Goal: Task Accomplishment & Management: Use online tool/utility

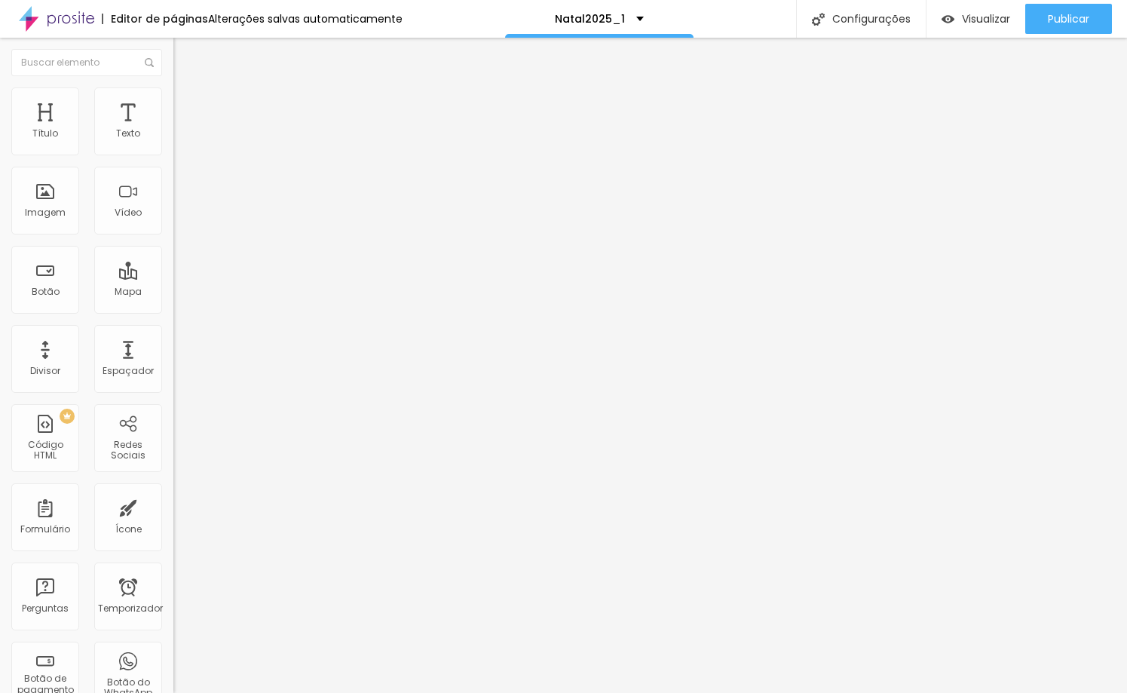
type input "45"
type input "44"
type input "43"
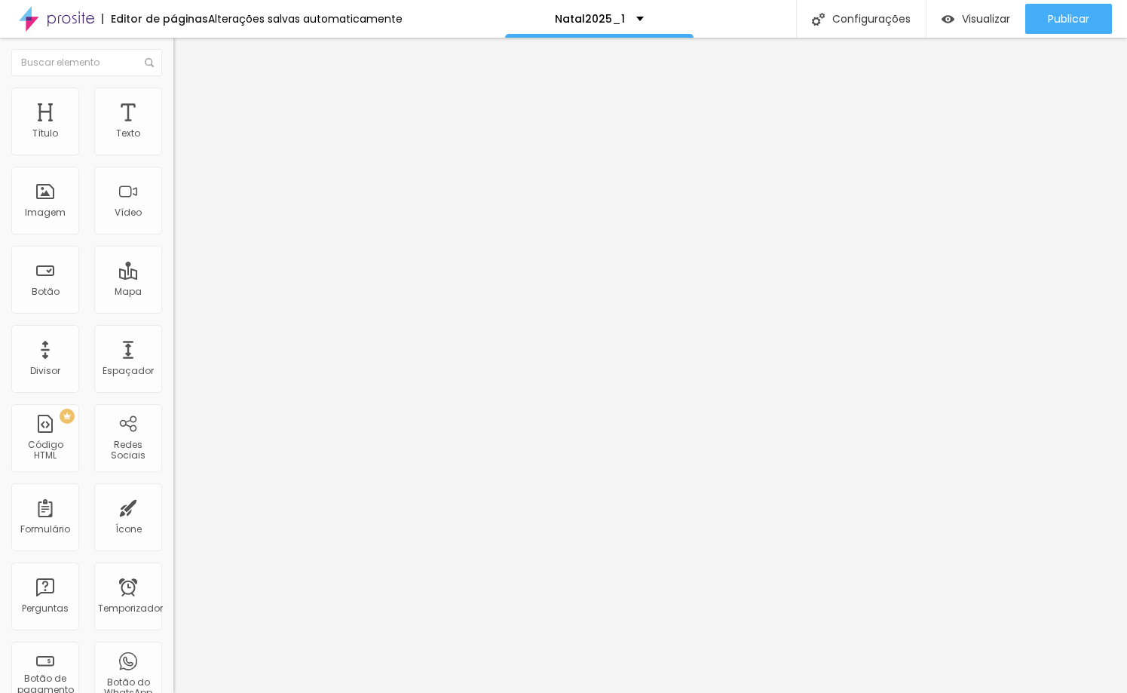
type input "43"
type input "42"
type input "41"
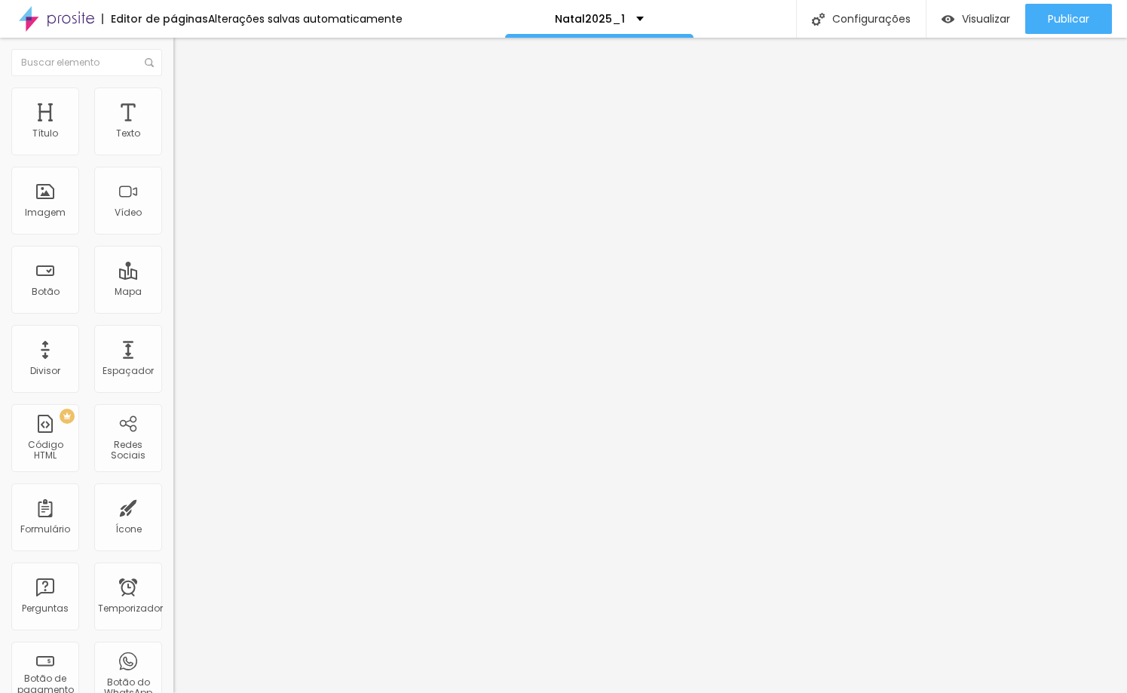
type input "40"
type input "39"
type input "38"
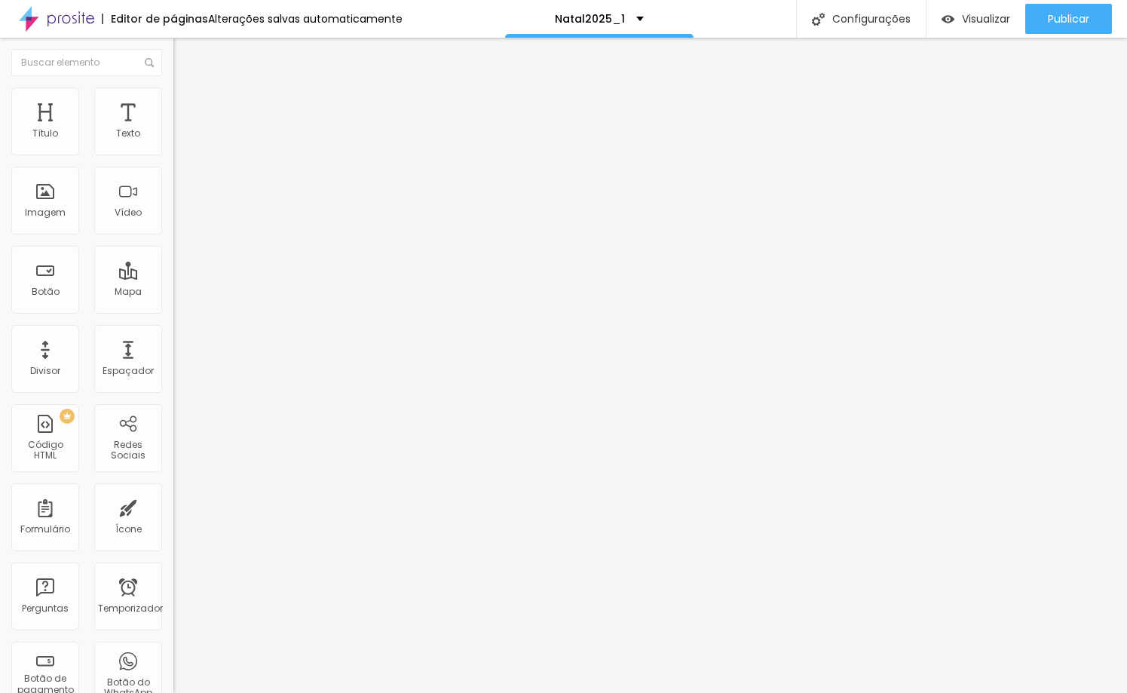
type input "38"
type input "37"
type input "36"
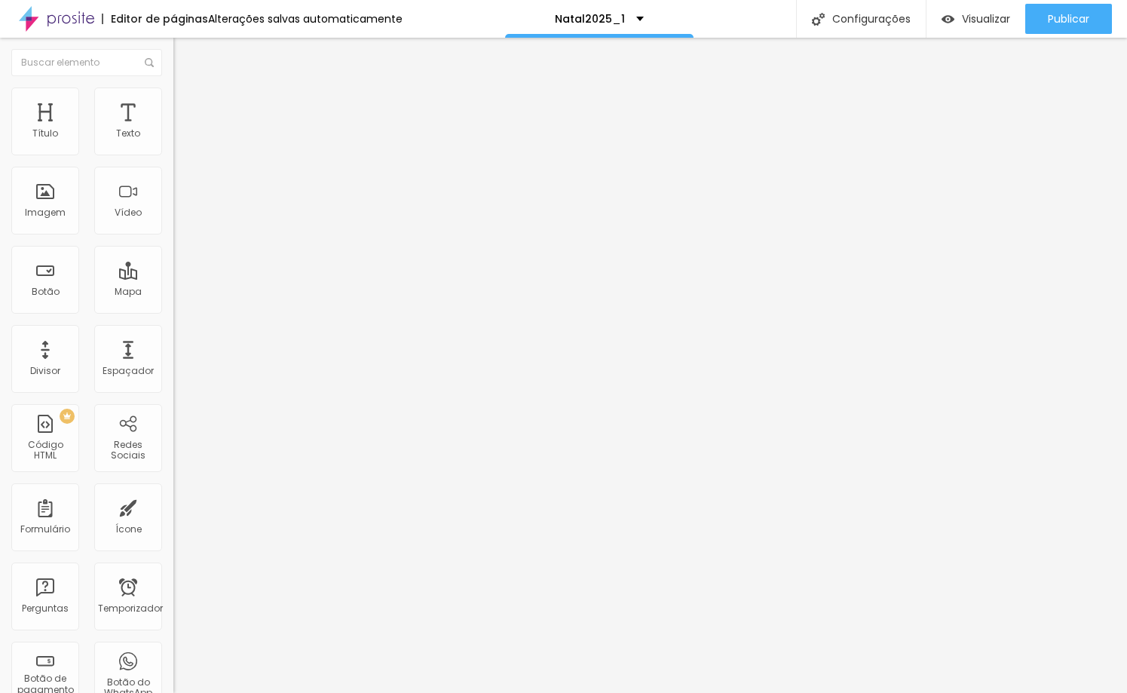
type input "35"
type input "34"
type input "32"
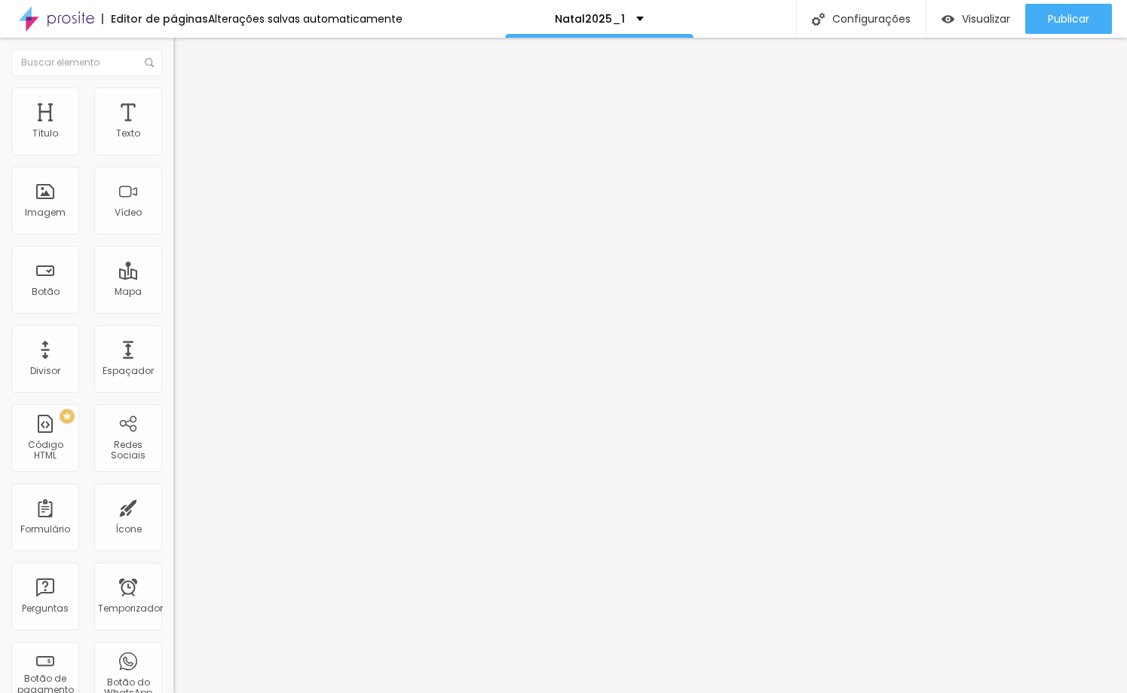
type input "32"
type input "33"
type input "34"
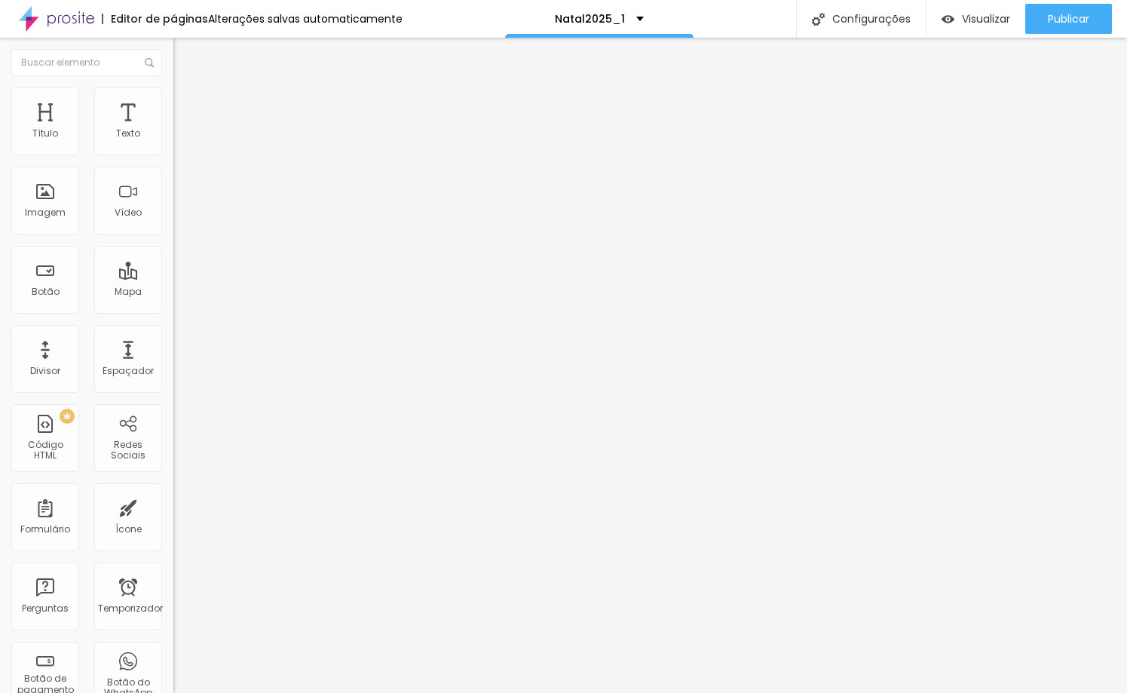
type input "35"
type input "36"
type input "35"
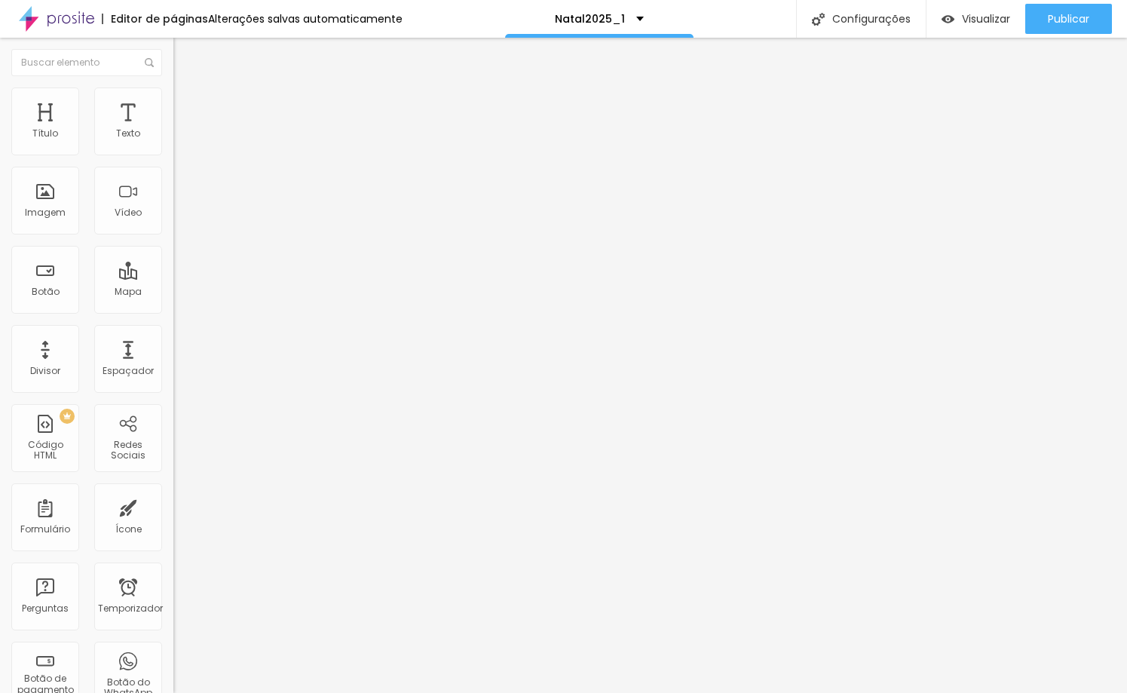
type input "35"
type input "34"
type input "33"
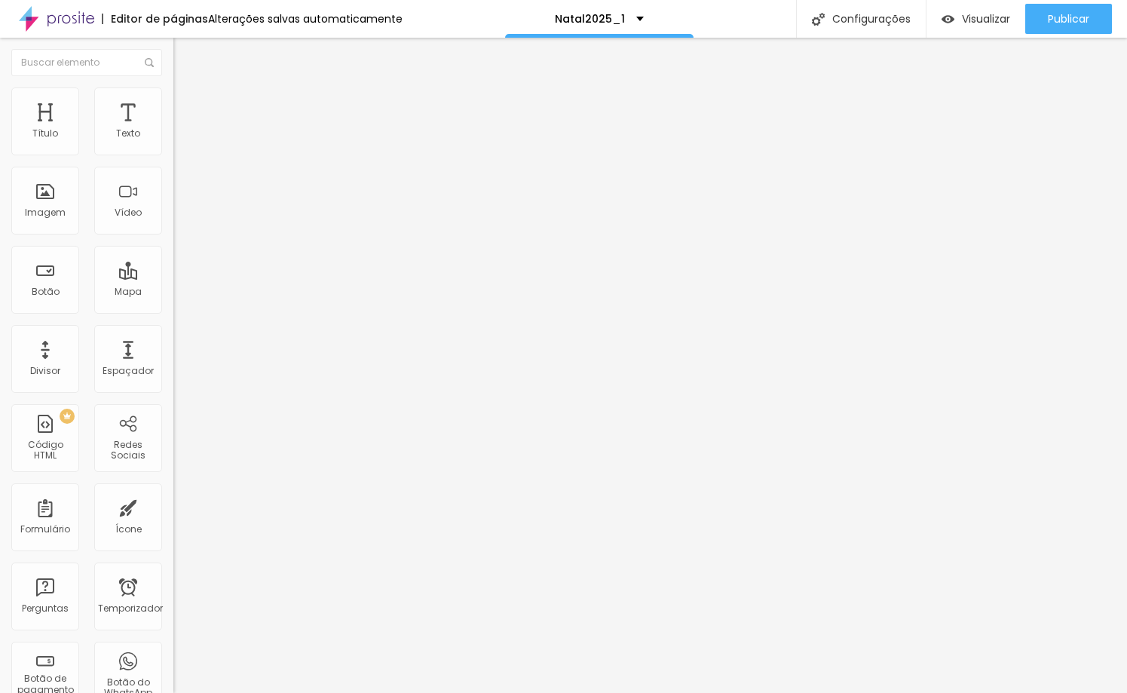
type input "32"
type input "31"
type input "30"
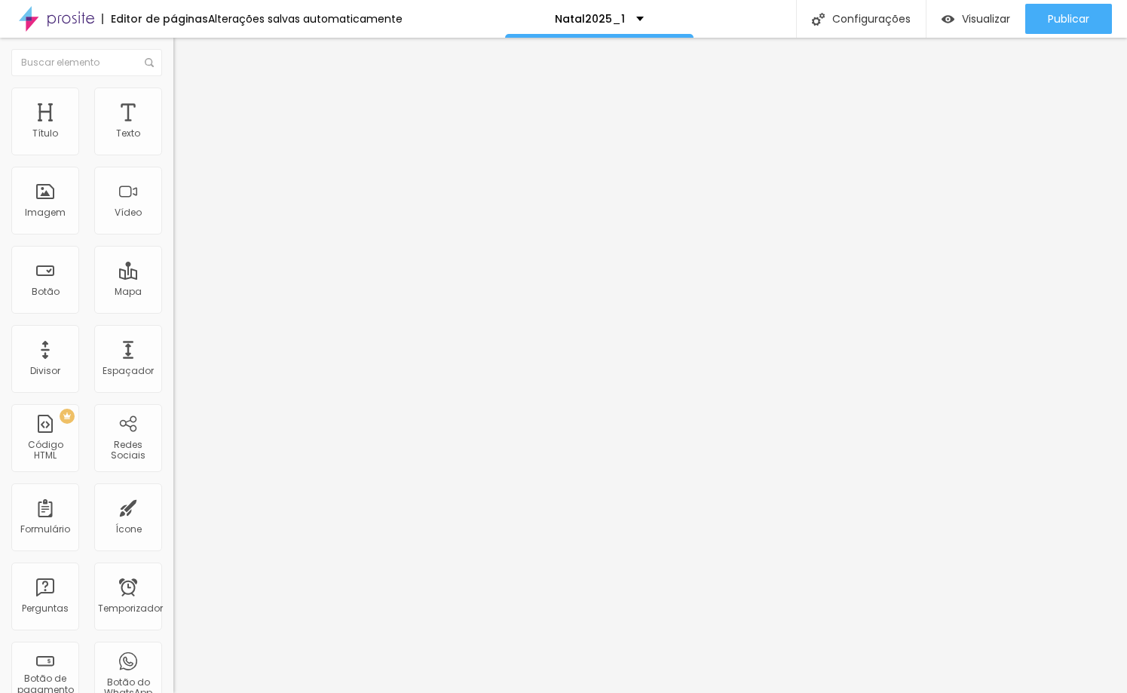
type input "30"
type input "29"
type input "28"
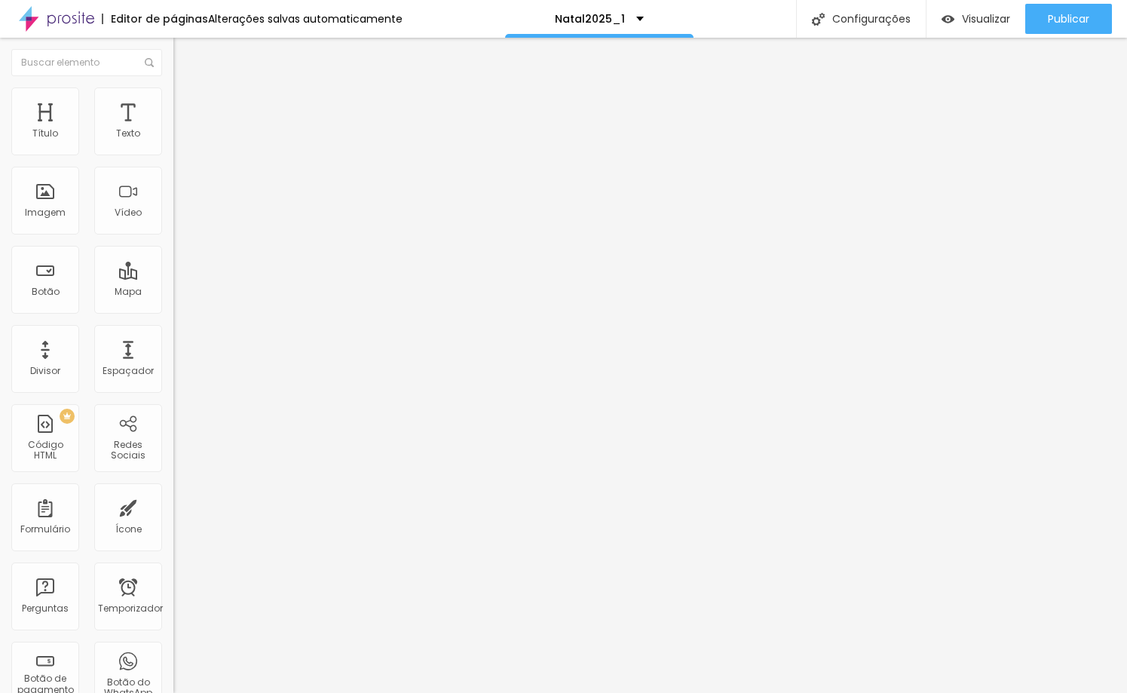
type input "27"
type input "26"
type input "25"
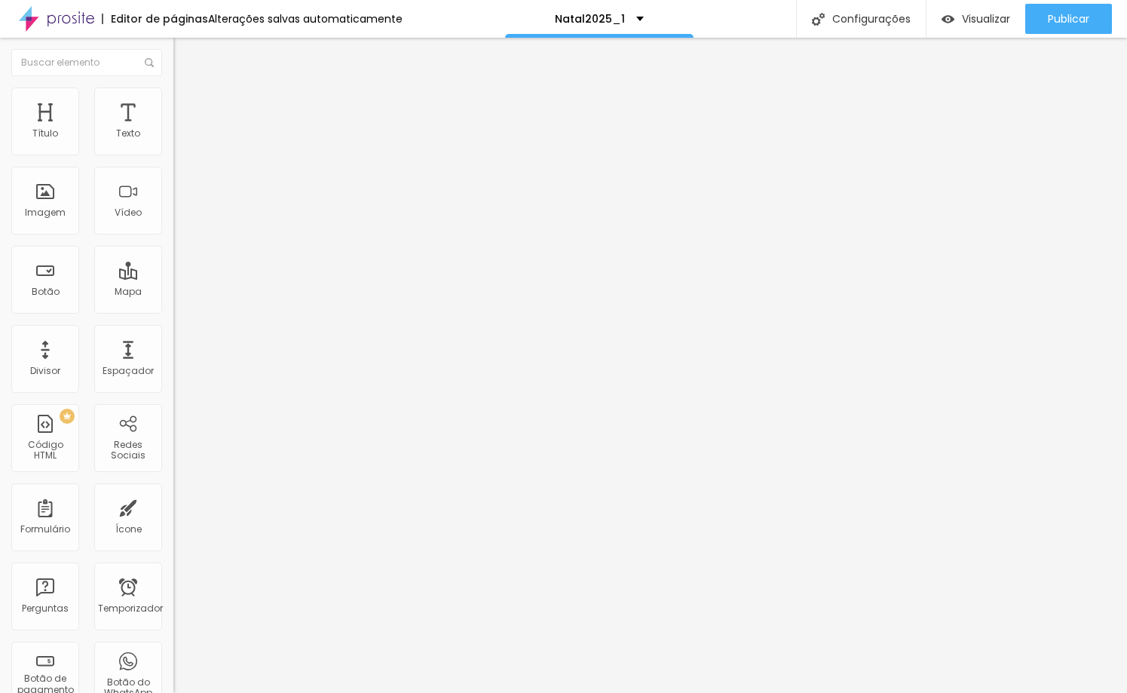
type input "25"
type input "24"
type input "25"
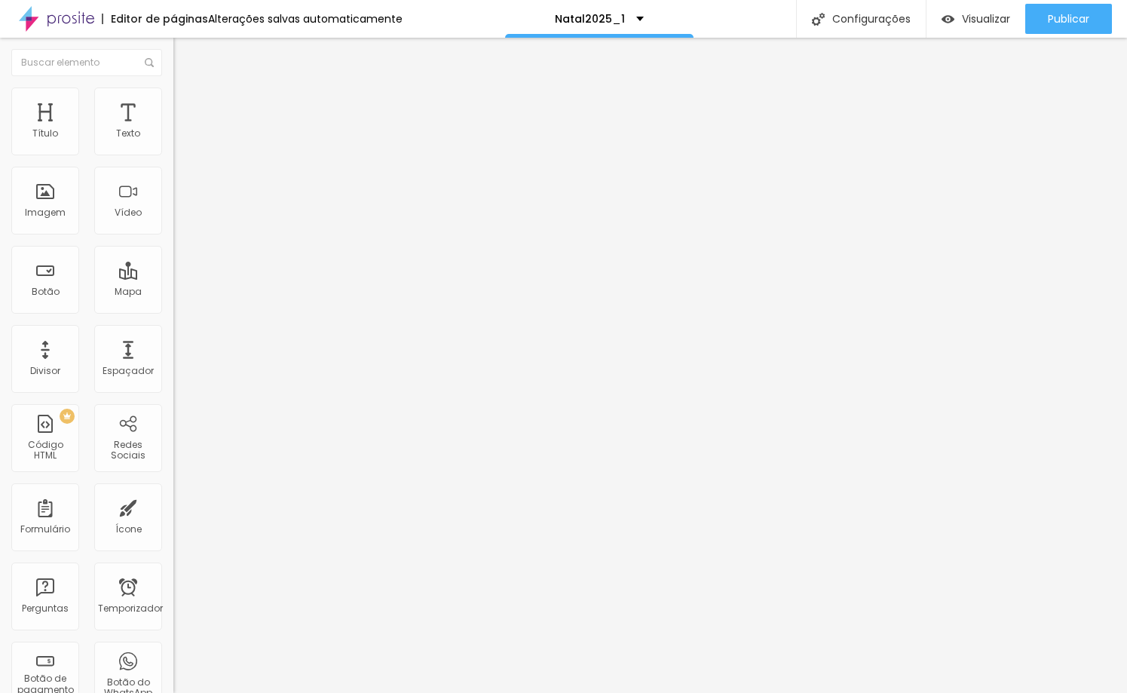
type input "26"
type input "27"
type input "28"
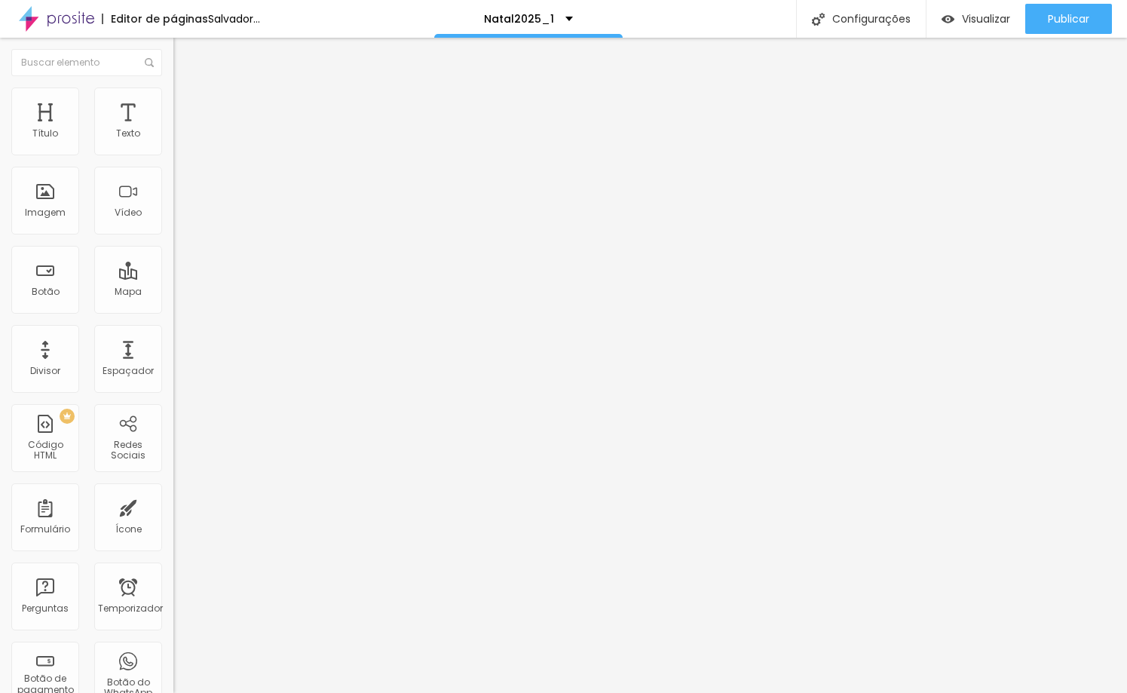
type input "28"
type input "29"
type input "27"
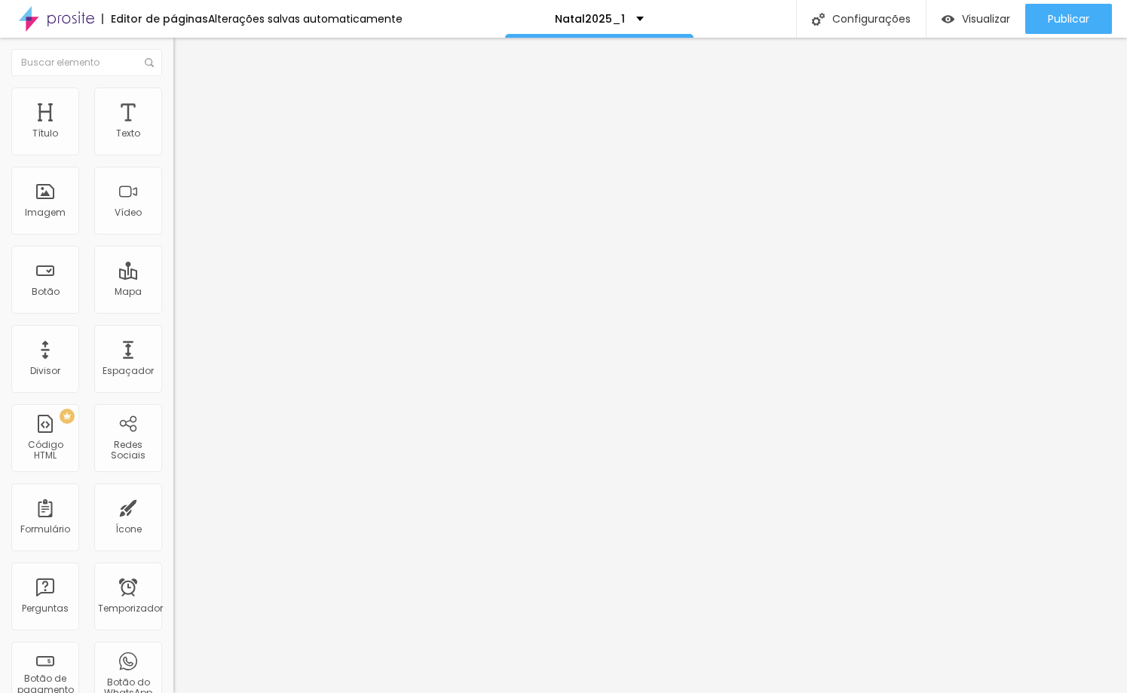
type input "26"
type input "27"
drag, startPoint x: 68, startPoint y: 314, endPoint x: 48, endPoint y: 330, distance: 25.2
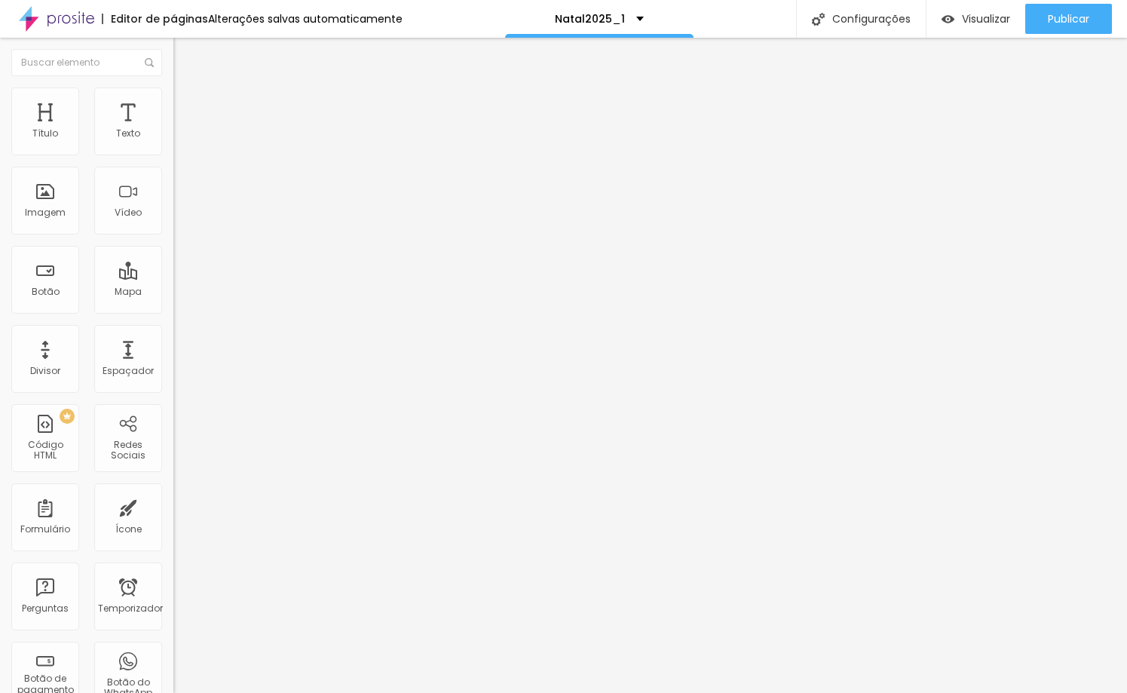
type input "27"
click at [173, 356] on input "range" at bounding box center [221, 362] width 97 height 12
type input "19"
type input "20"
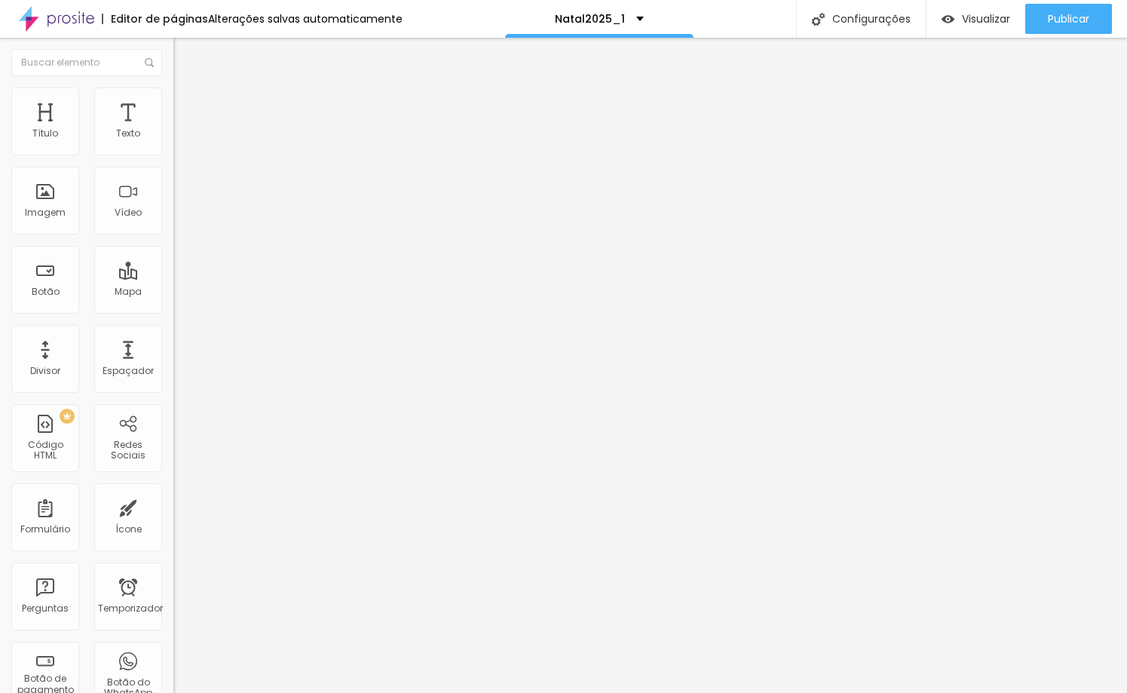
type input "20"
type input "21"
type input "20"
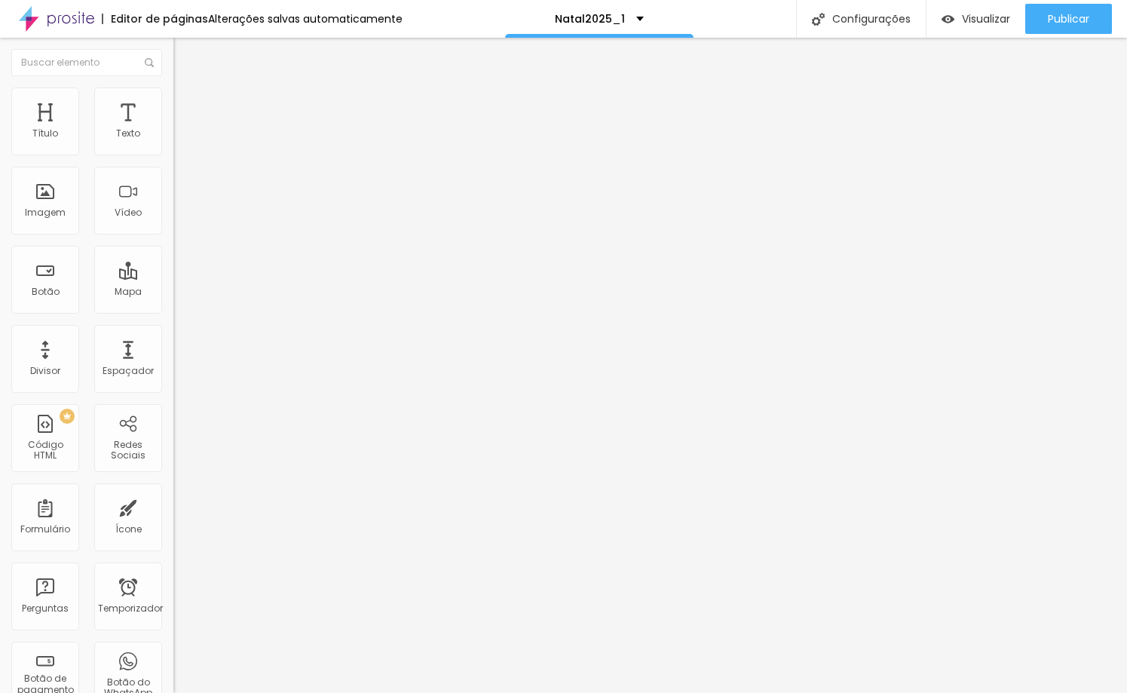
type input "19"
type input "18"
type input "17"
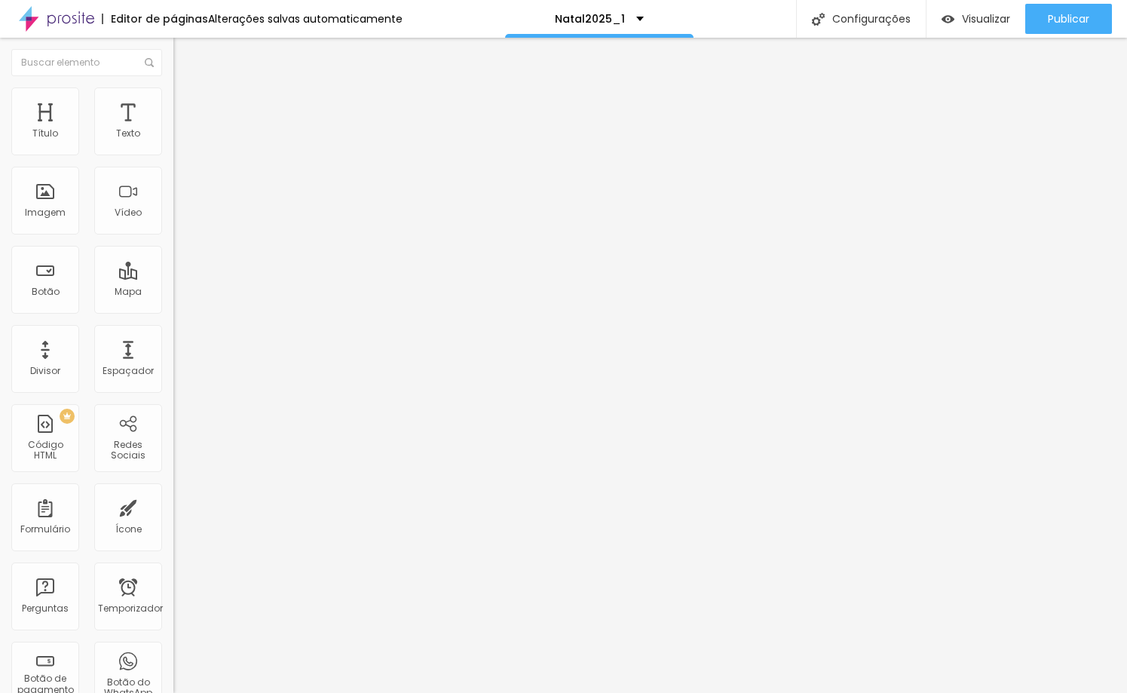
type input "17"
click at [173, 277] on input "range" at bounding box center [221, 283] width 97 height 12
type input "18"
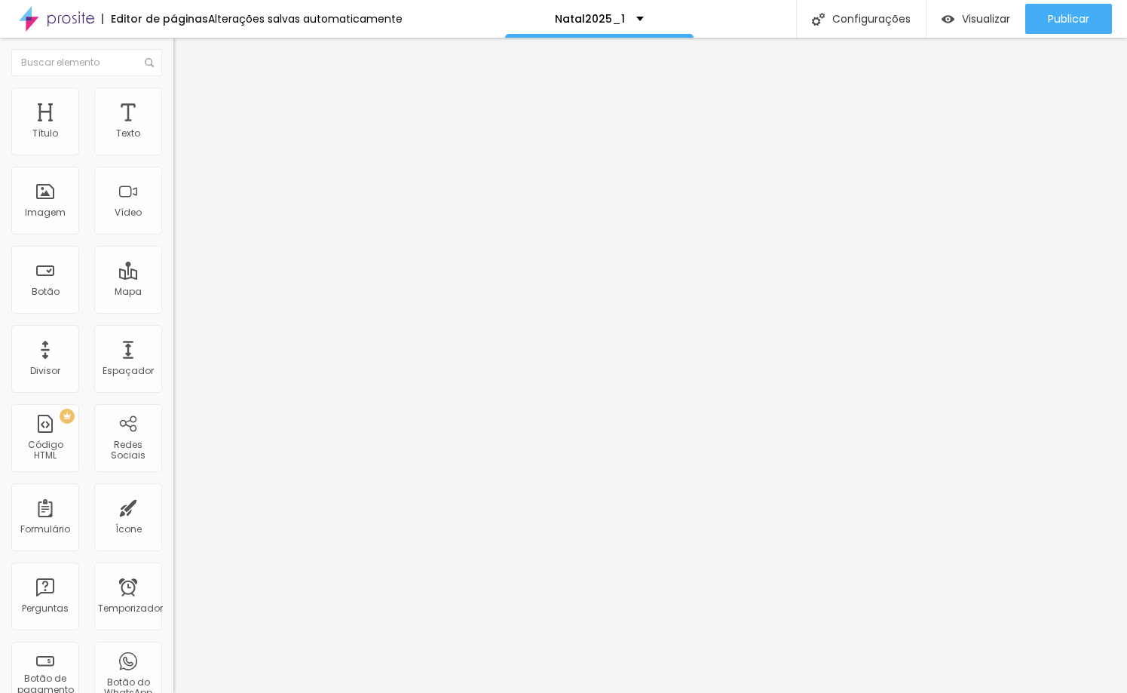
type input "19"
type input "20"
type input "21"
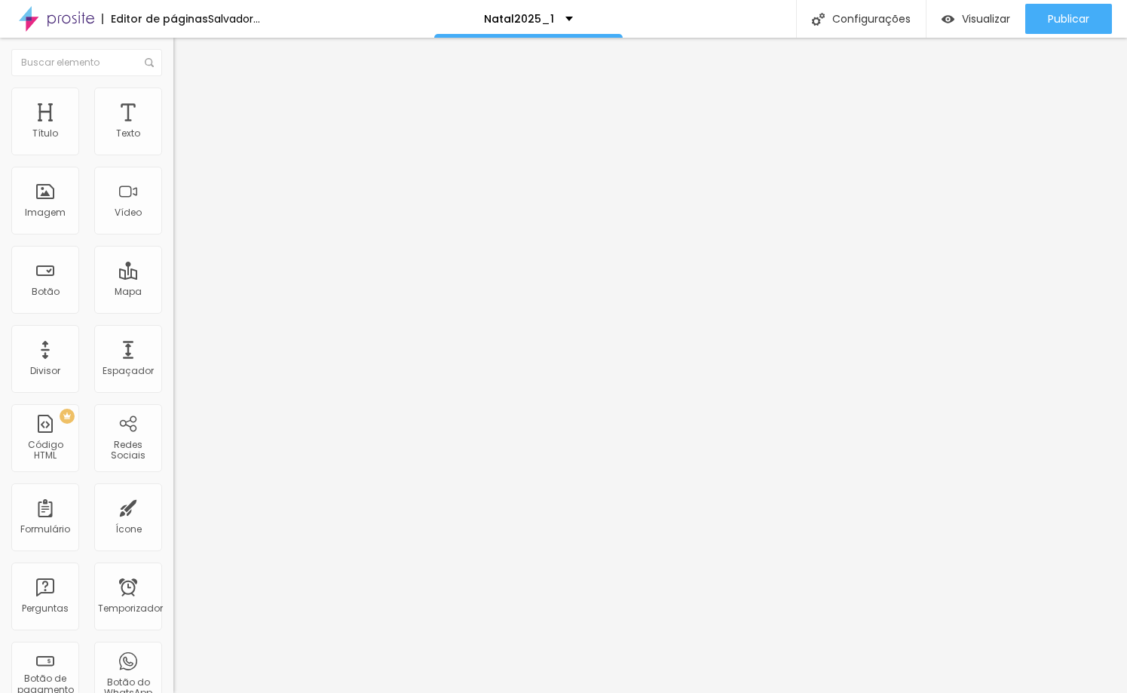
type input "21"
drag, startPoint x: 75, startPoint y: 148, endPoint x: 83, endPoint y: 146, distance: 7.7
type input "21"
click at [173, 277] on input "range" at bounding box center [221, 283] width 97 height 12
type input "26"
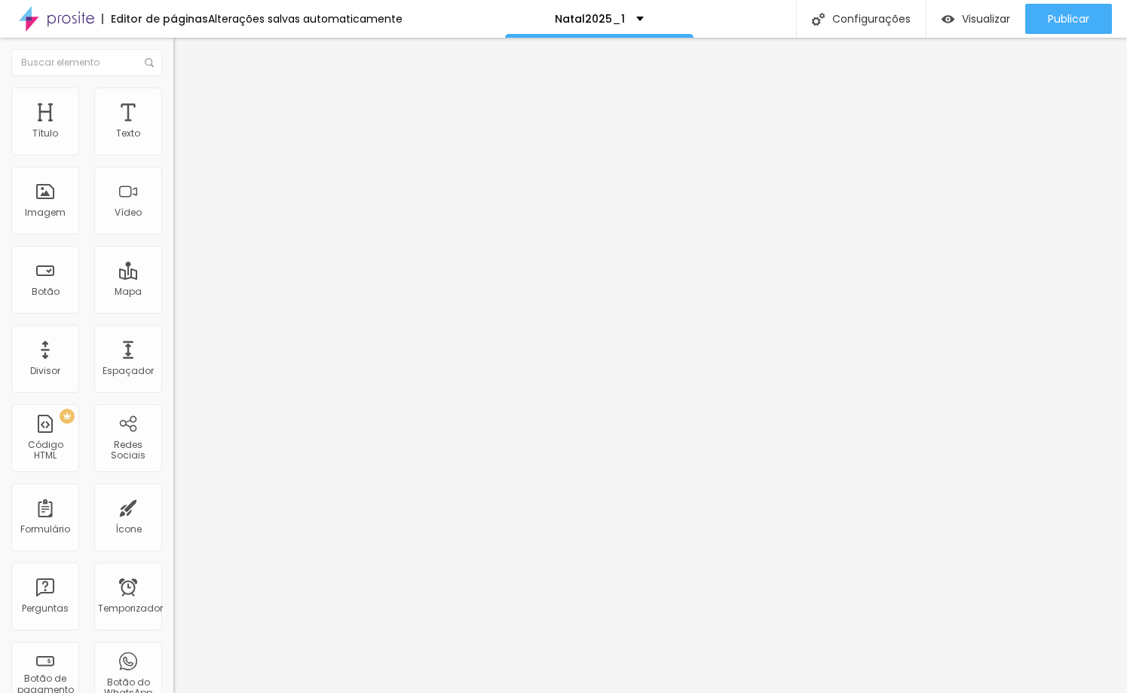
type input "26"
type input "27"
type input "28"
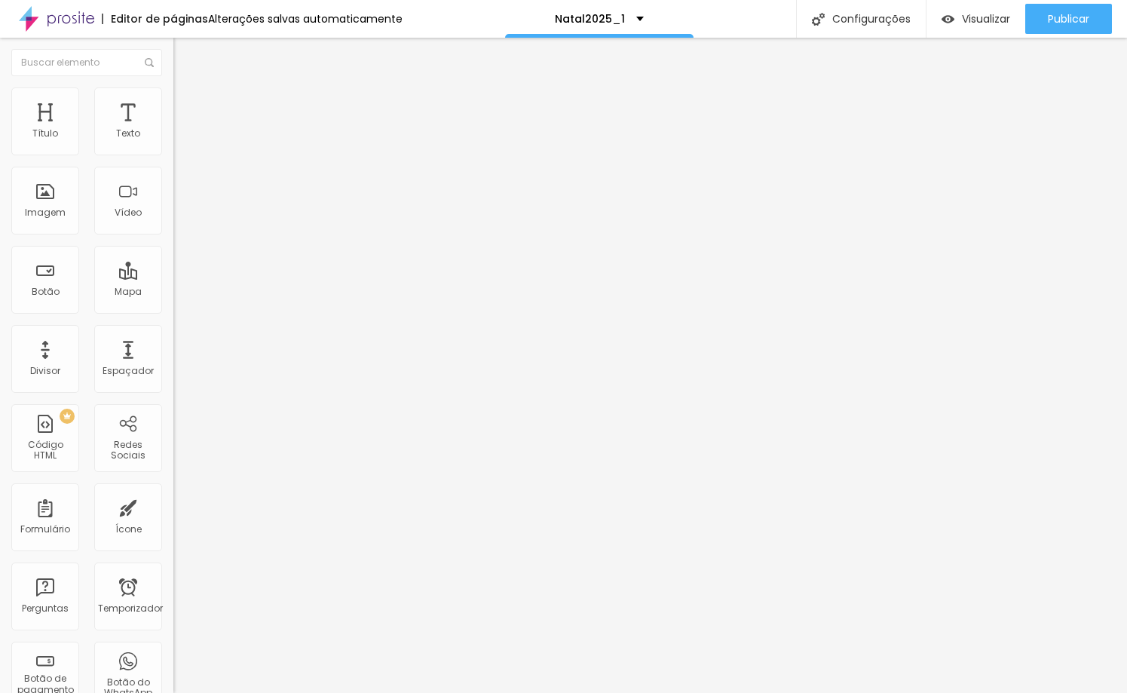
type input "29"
type input "30"
type input "31"
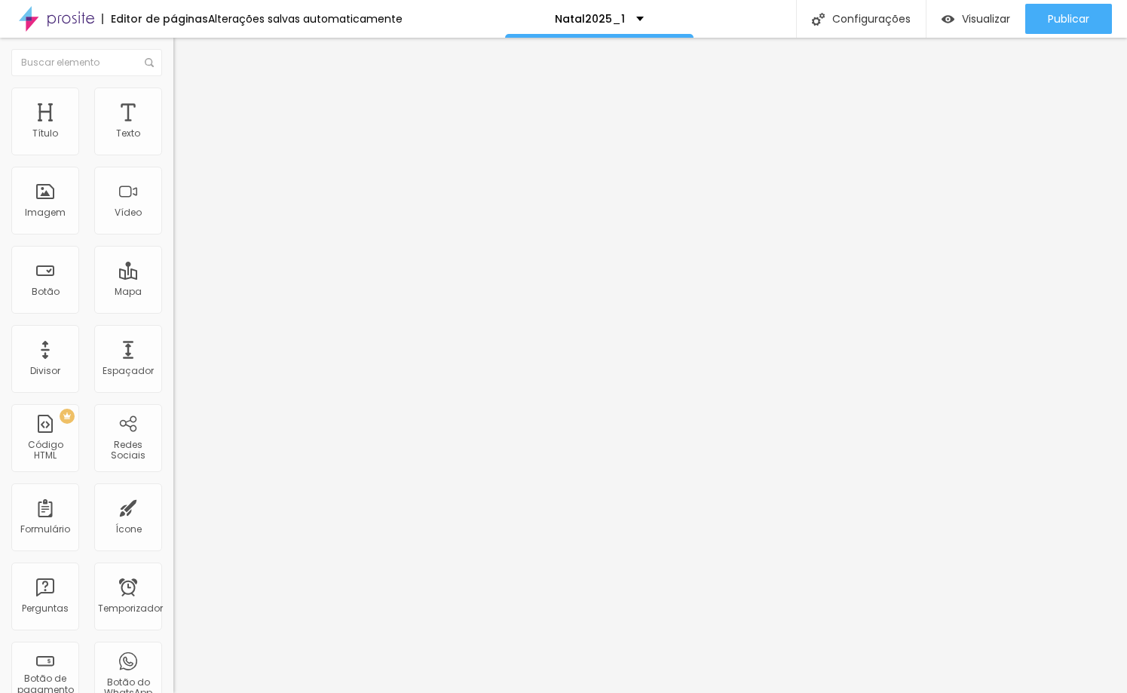
type input "31"
type input "32"
type input "34"
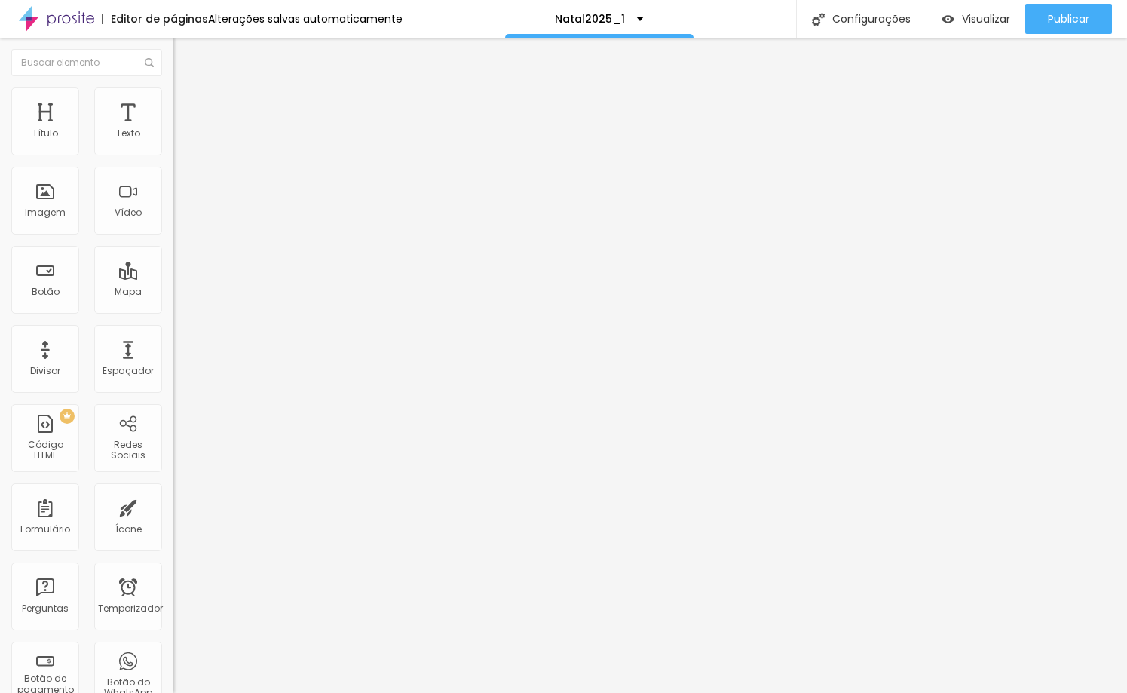
type input "33"
type input "32"
type input "31"
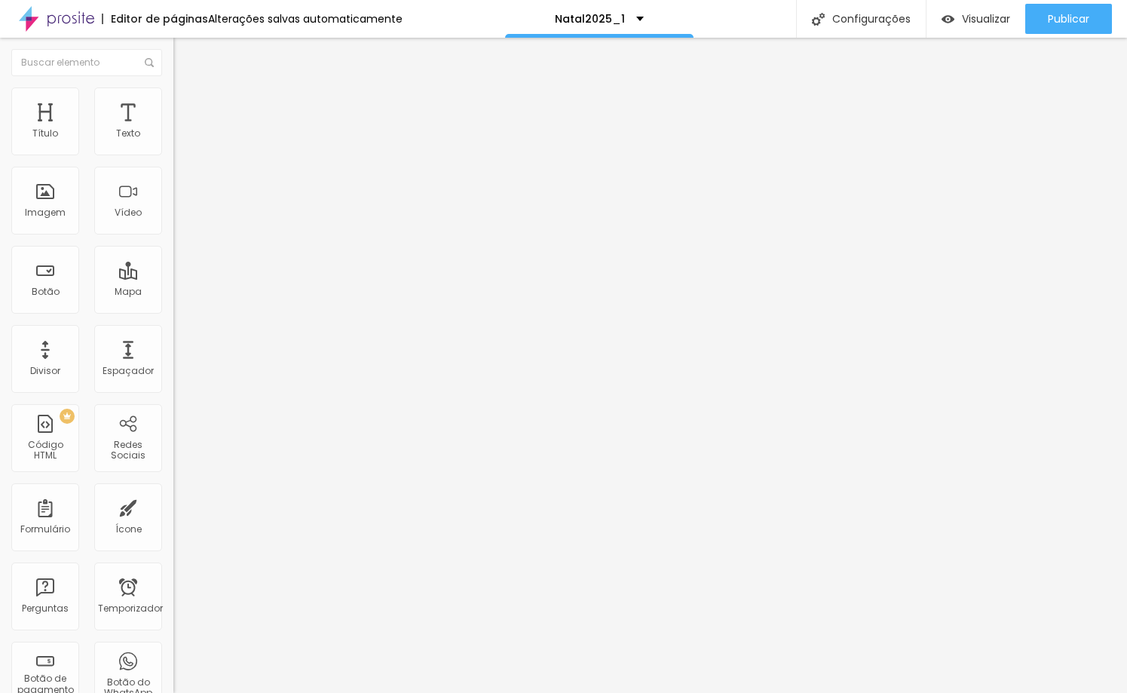
type input "31"
click at [173, 356] on input "range" at bounding box center [221, 362] width 97 height 12
click at [986, 14] on font "Visualizar" at bounding box center [986, 18] width 48 height 15
type input "31"
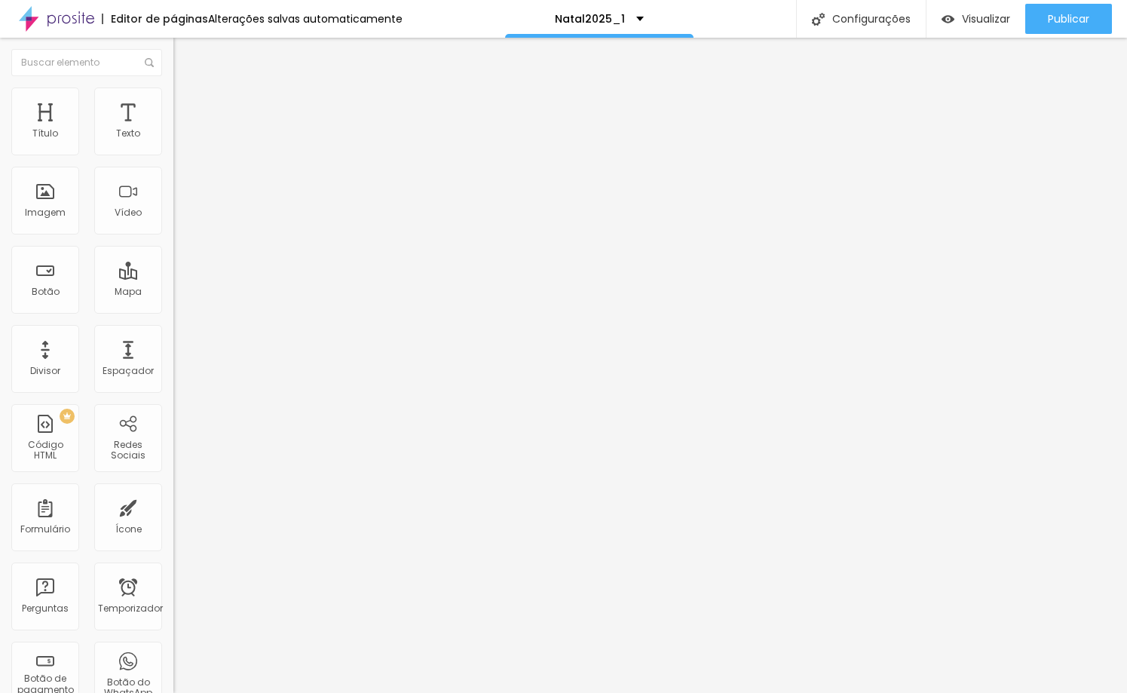
type input "31"
type input "30"
type input "29"
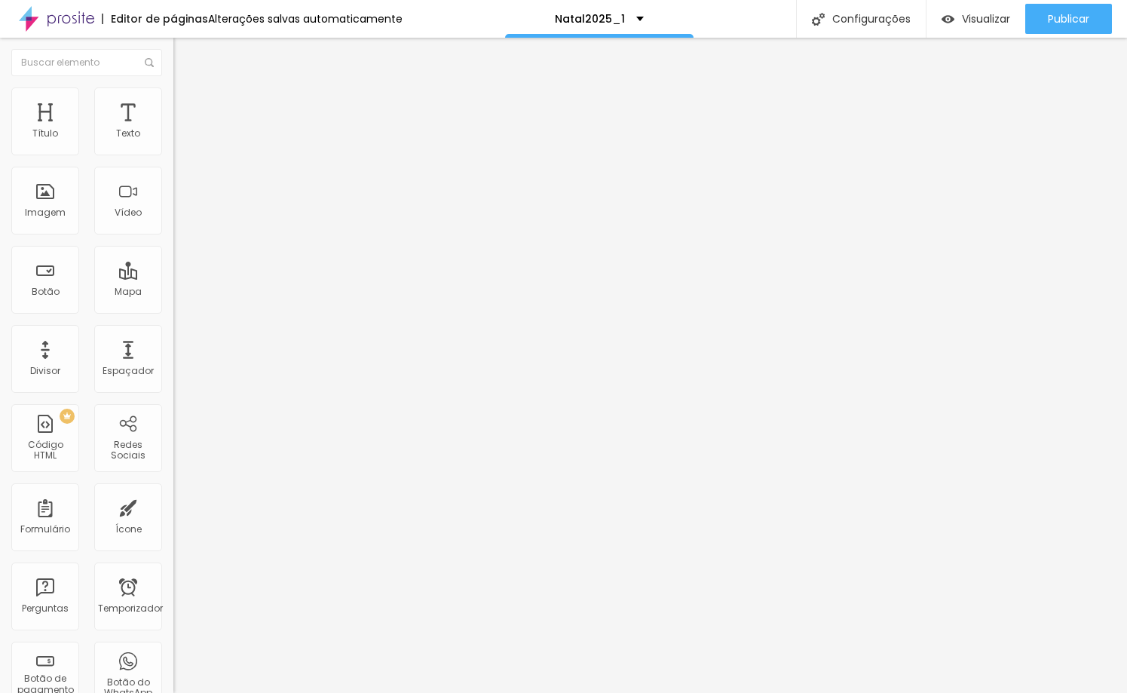
type input "28"
type input "27"
type input "26"
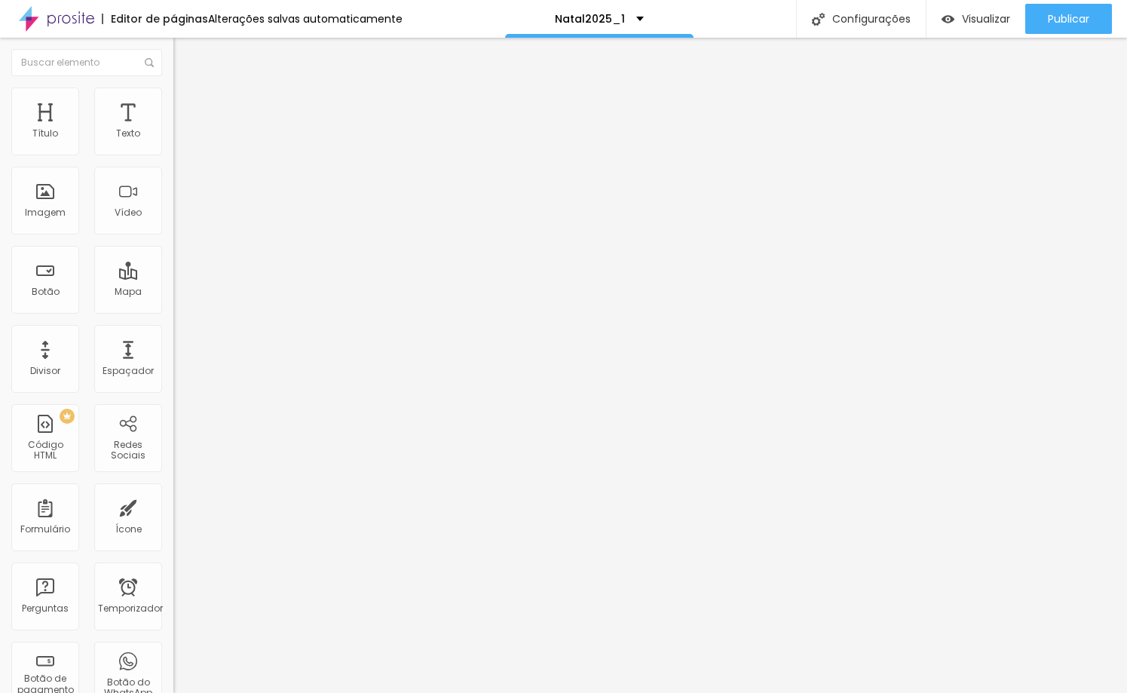
type input "26"
type input "25"
type input "26"
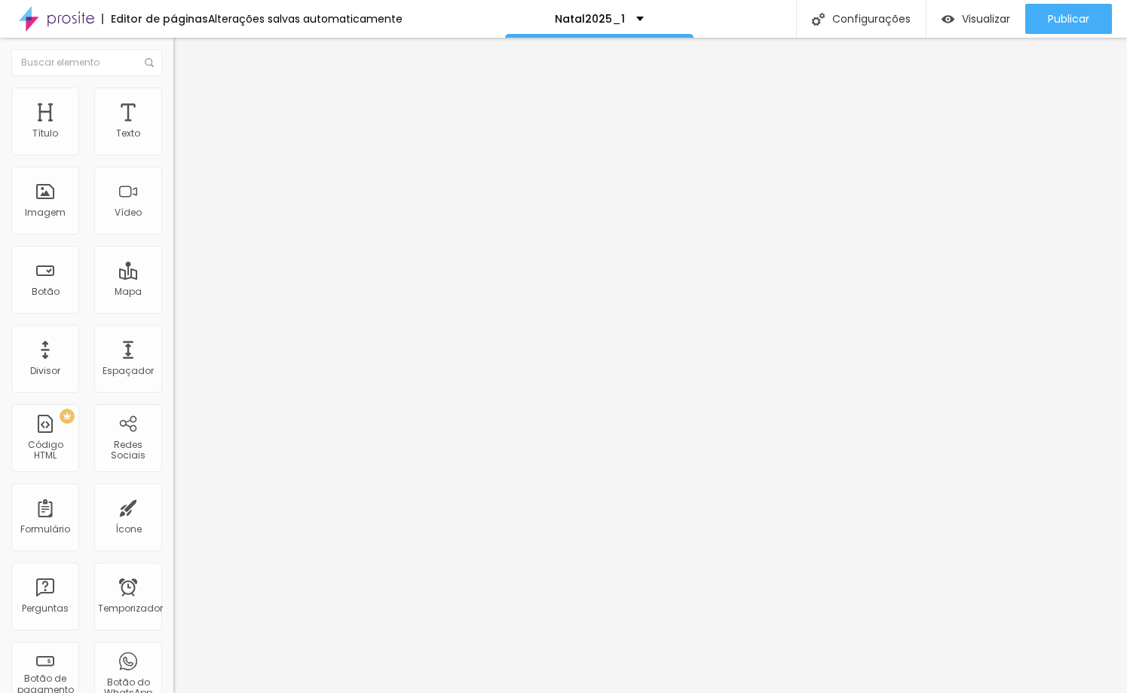
drag, startPoint x: 123, startPoint y: 148, endPoint x: 102, endPoint y: 165, distance: 26.8
type input "26"
click at [173, 277] on input "range" at bounding box center [221, 283] width 97 height 12
type input "31"
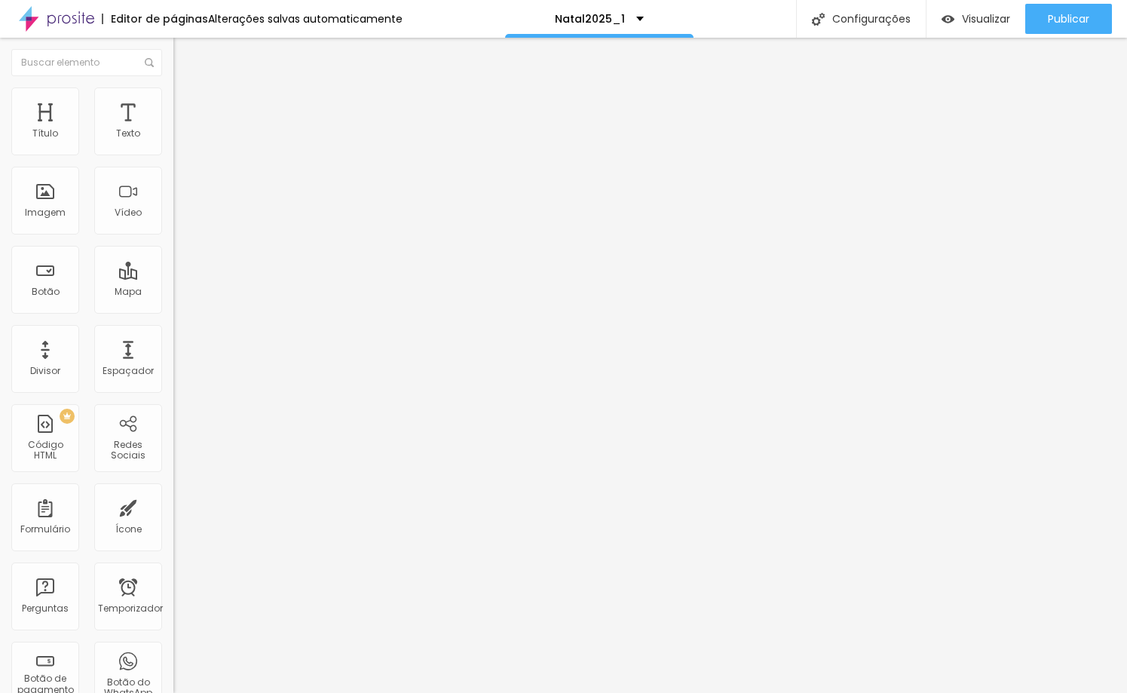
type input "30"
type input "29"
type input "28"
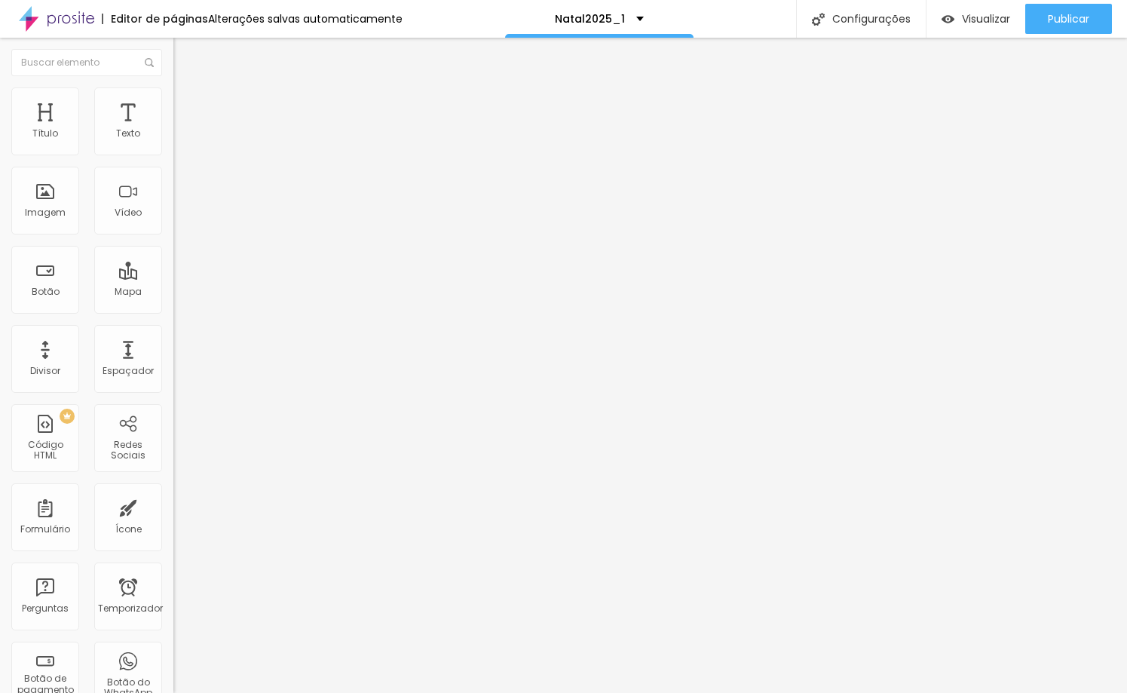
type input "28"
type input "27"
type input "26"
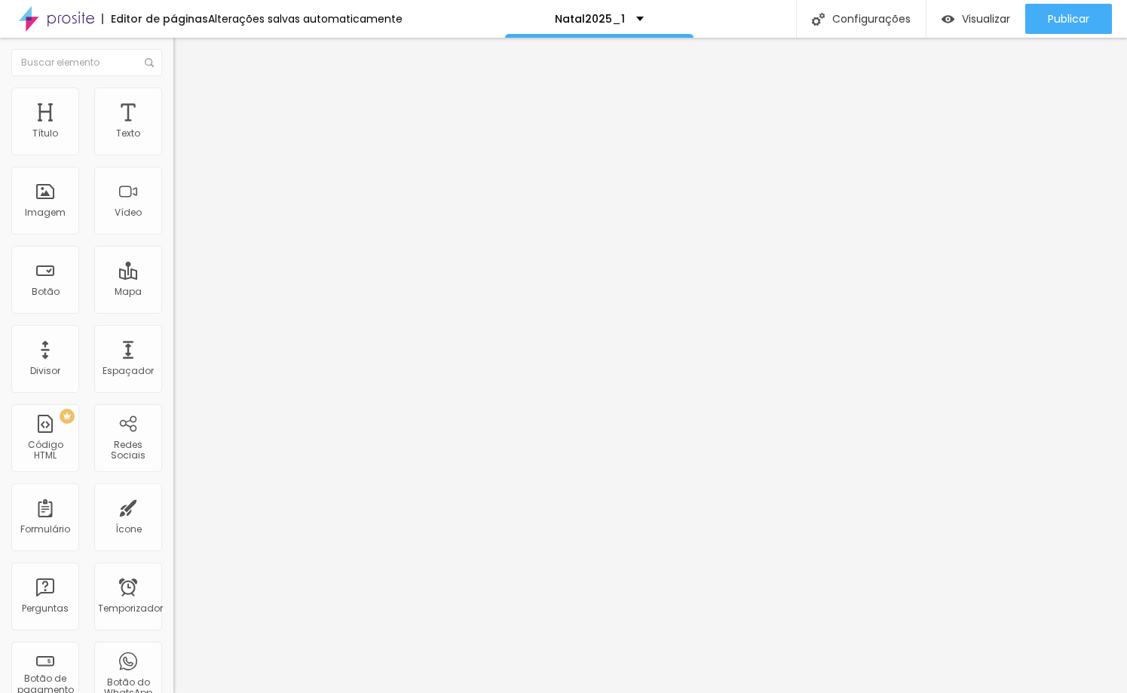
drag, startPoint x: 123, startPoint y: 150, endPoint x: 105, endPoint y: 161, distance: 21.3
click at [173, 277] on input "range" at bounding box center [221, 283] width 97 height 12
type input "25"
type input "24"
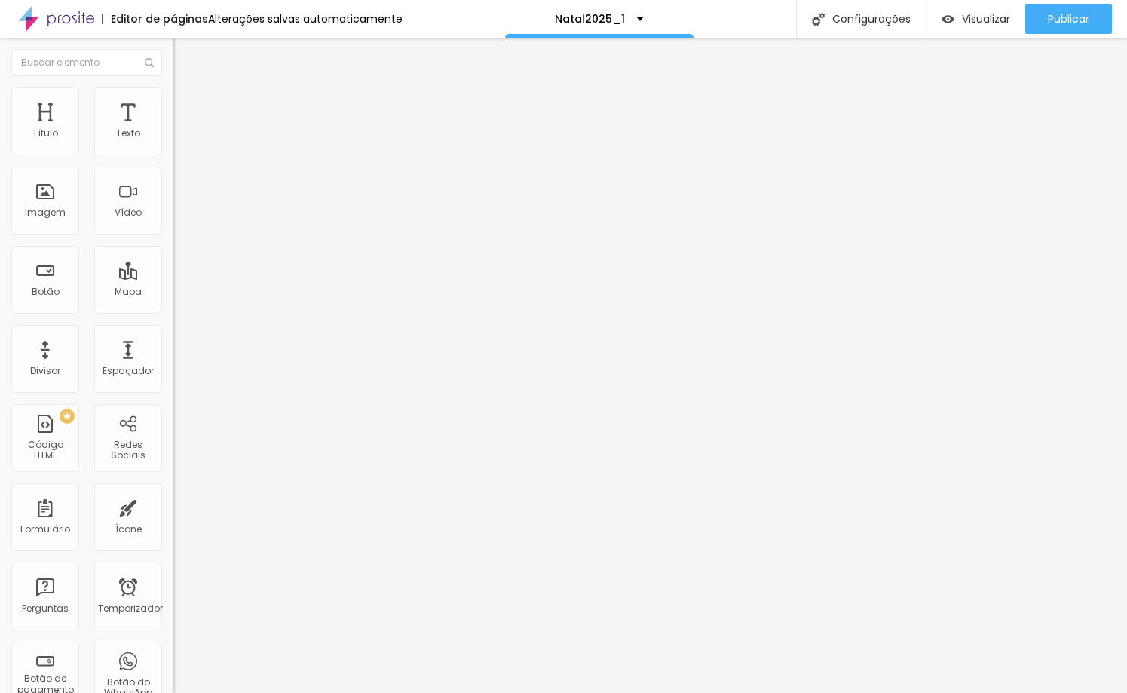
type input "24"
type input "25"
click at [173, 277] on input "range" at bounding box center [221, 283] width 97 height 12
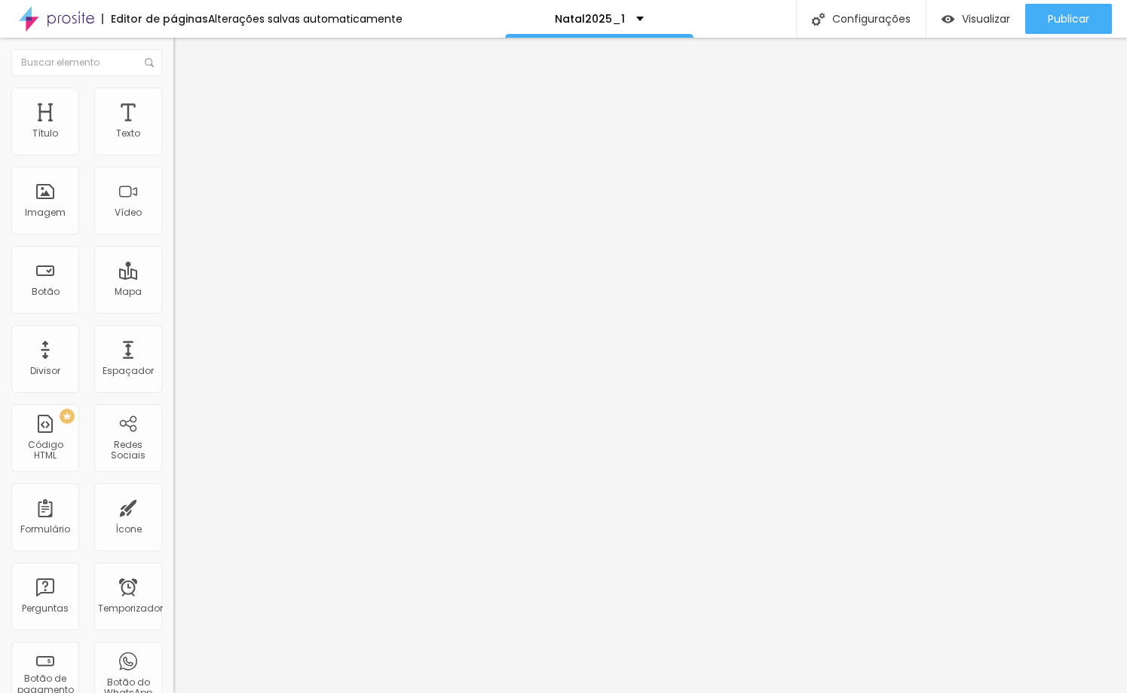
type input "31"
type input "30"
type input "29"
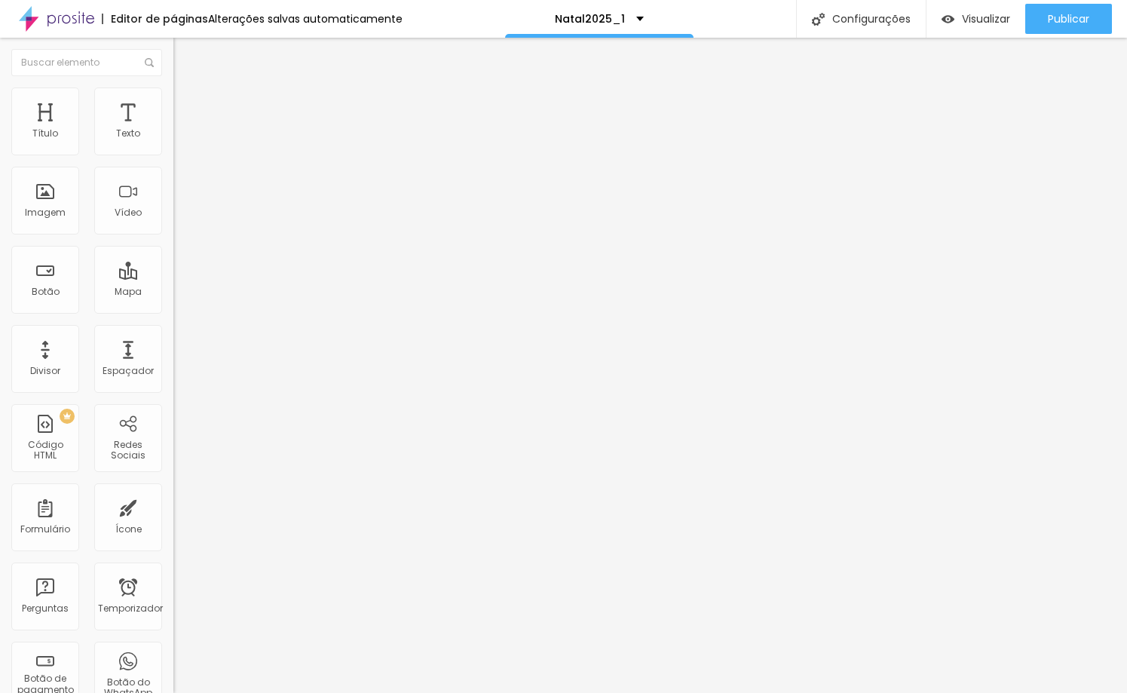
type input "29"
type input "28"
type input "27"
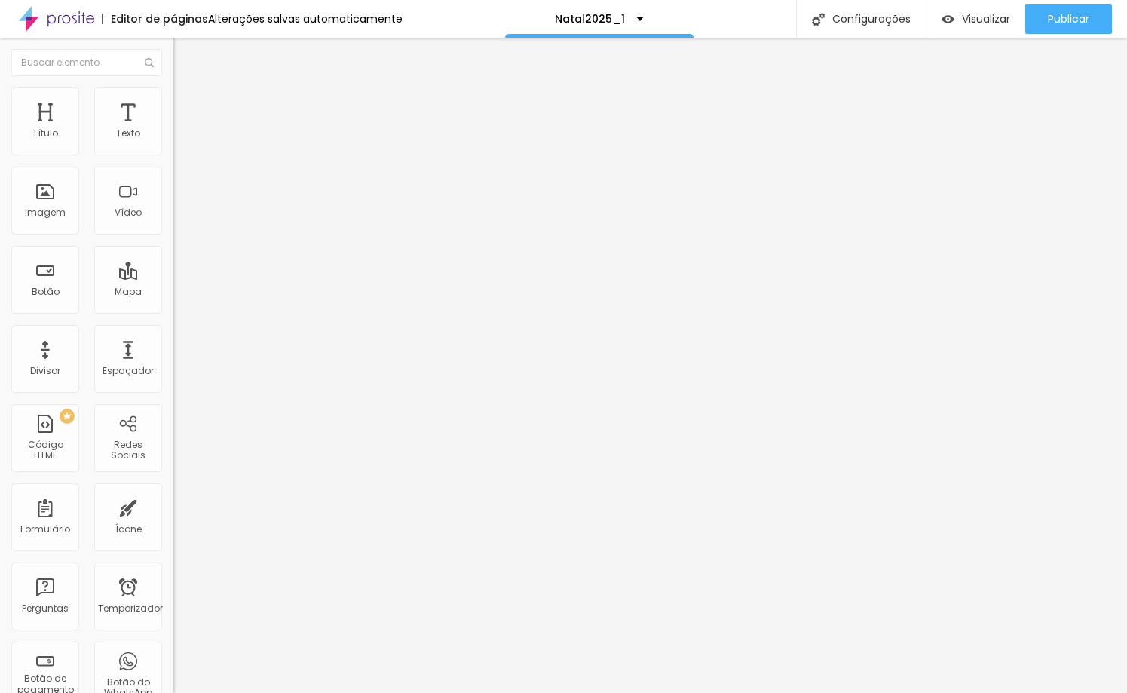
type input "26"
type input "25"
drag, startPoint x: 126, startPoint y: 148, endPoint x: 101, endPoint y: 164, distance: 29.1
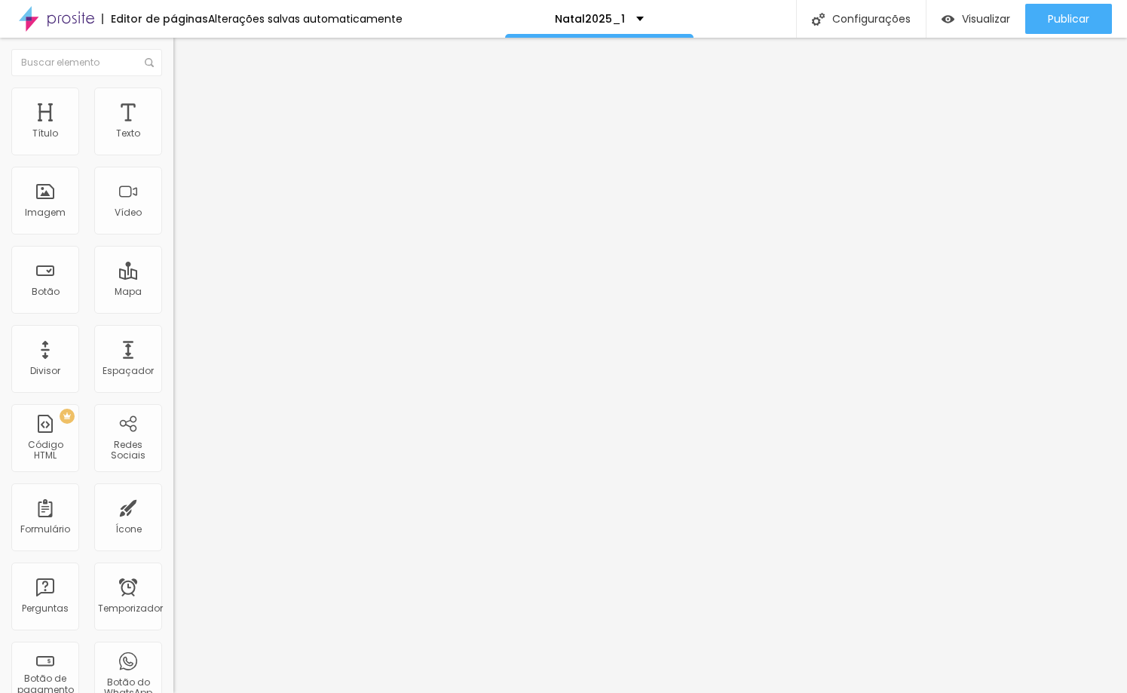
type input "25"
click at [173, 277] on input "range" at bounding box center [221, 283] width 97 height 12
click at [187, 104] on font "Avançado" at bounding box center [212, 97] width 50 height 13
click at [173, 87] on li "Estilo" at bounding box center [259, 79] width 173 height 15
type input "1.3"
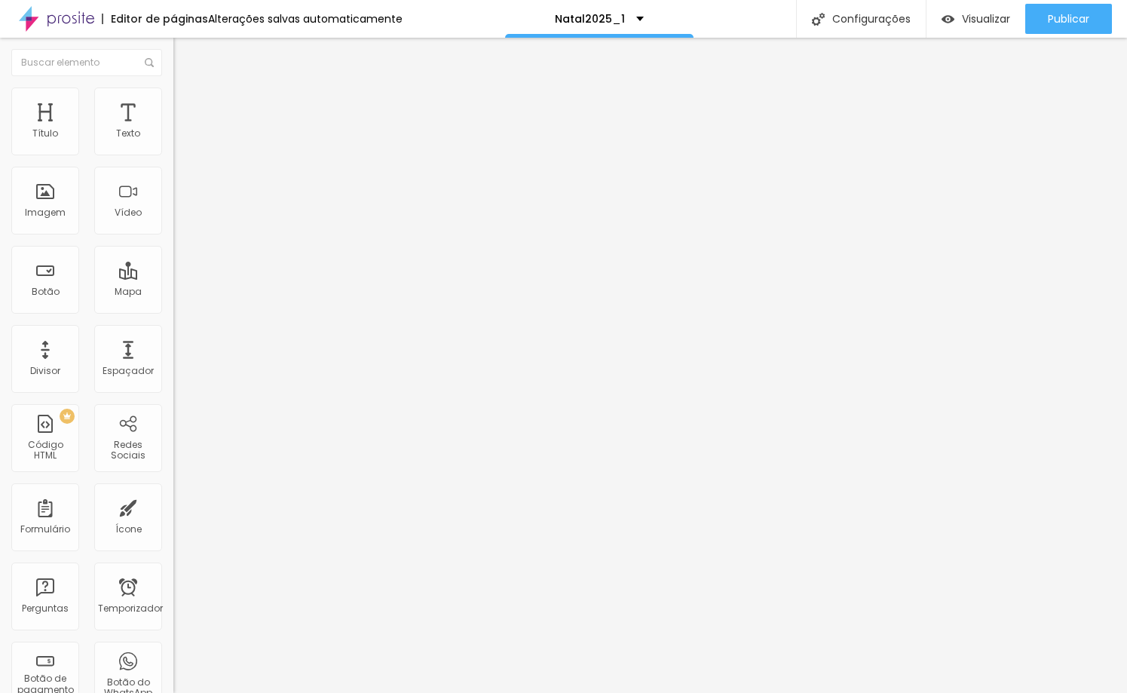
type input "1.3"
click at [173, 491] on input "range" at bounding box center [221, 497] width 97 height 12
type input "0.9"
type input "0.8"
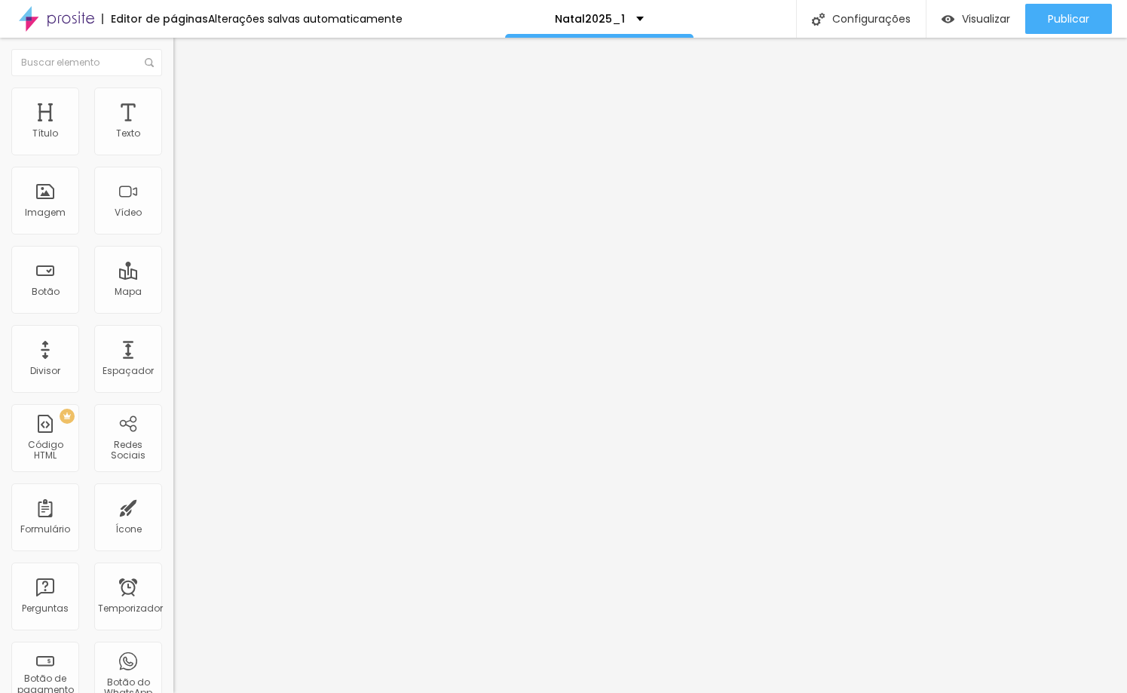
type input "0.8"
type input "0.7"
drag, startPoint x: 44, startPoint y: 177, endPoint x: 44, endPoint y: 187, distance: 9.8
type input "0.6"
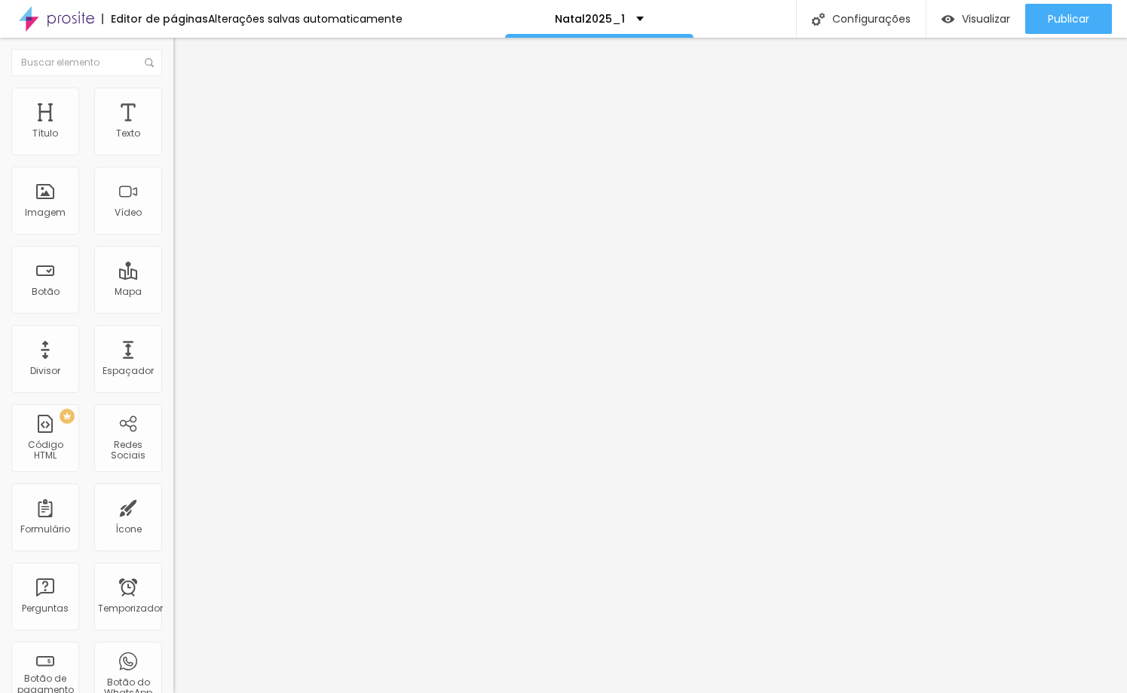
click at [173, 491] on input "range" at bounding box center [221, 497] width 97 height 12
type input "0.6"
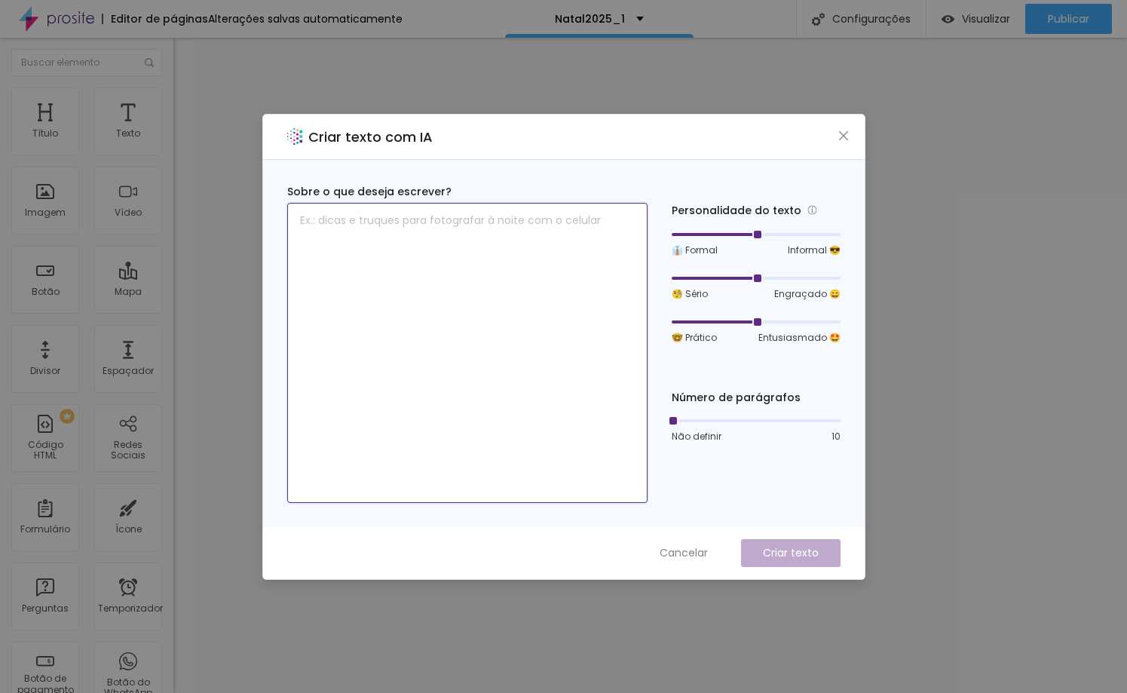
click at [472, 337] on textarea at bounding box center [467, 353] width 360 height 300
type textarea "texto em destaque para os valores"
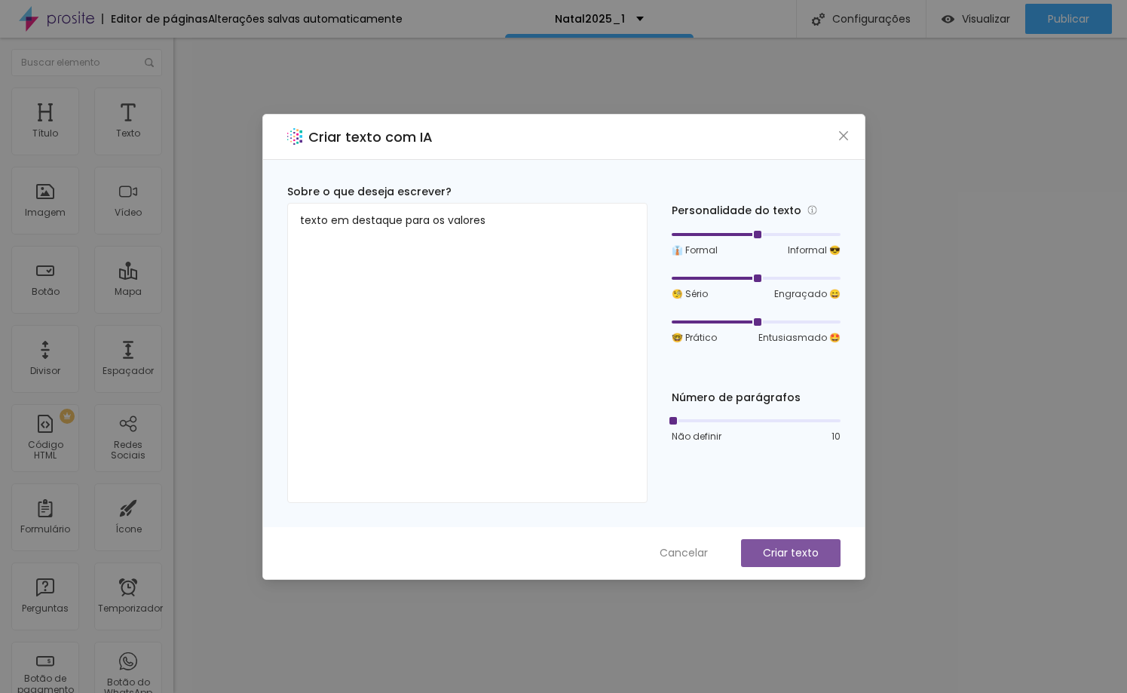
click at [797, 542] on button "Criar texto" at bounding box center [790, 553] width 99 height 28
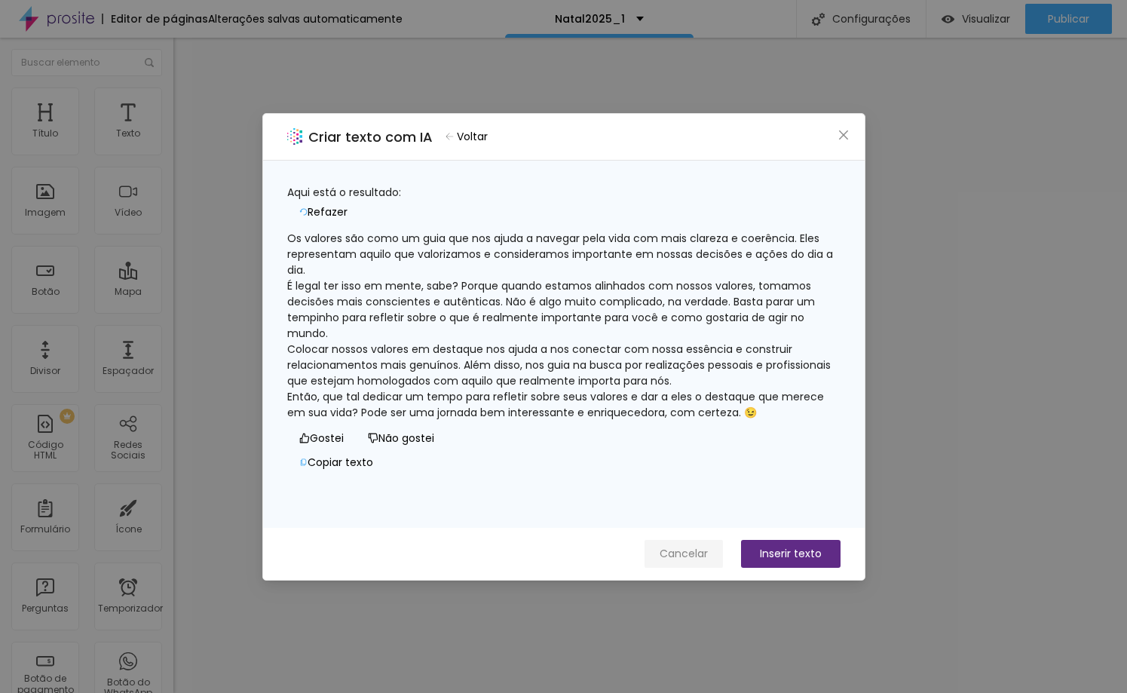
click at [682, 559] on span "Cancelar" at bounding box center [683, 554] width 48 height 16
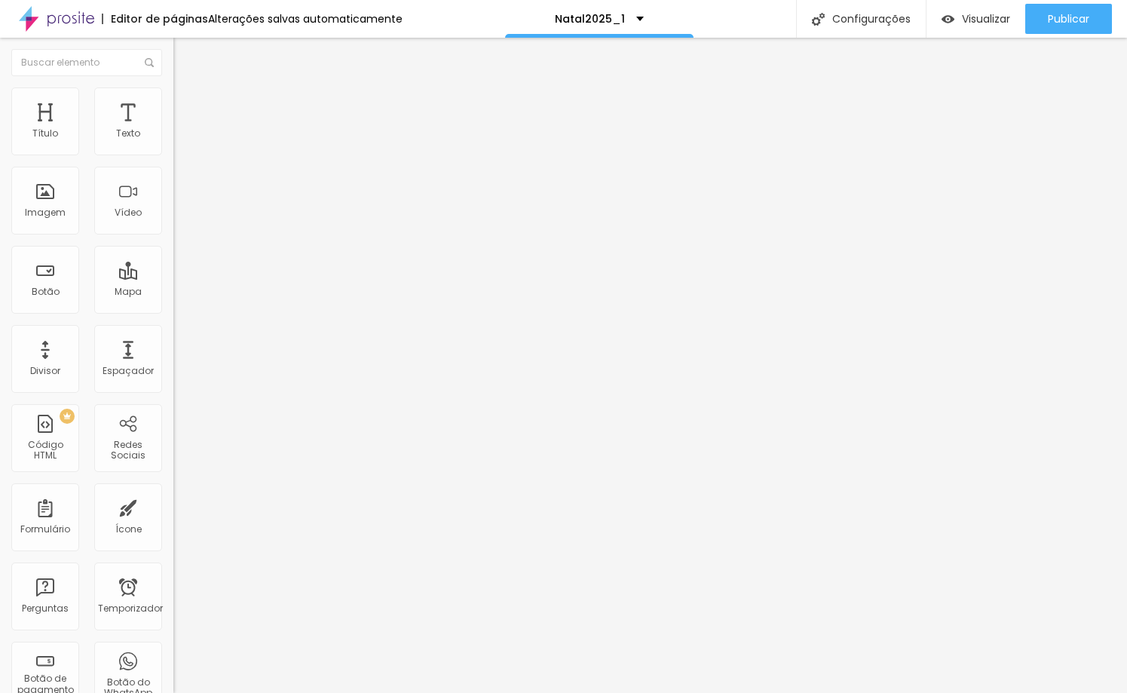
click at [173, 93] on img at bounding box center [180, 94] width 14 height 14
click at [173, 87] on li "Estilo" at bounding box center [259, 79] width 173 height 15
click at [173, 316] on div "0.6 Espaço entre letras" at bounding box center [259, 422] width 173 height 213
click at [185, 52] on img "button" at bounding box center [191, 55] width 12 height 12
click at [120, 130] on font "Texto" at bounding box center [128, 133] width 24 height 13
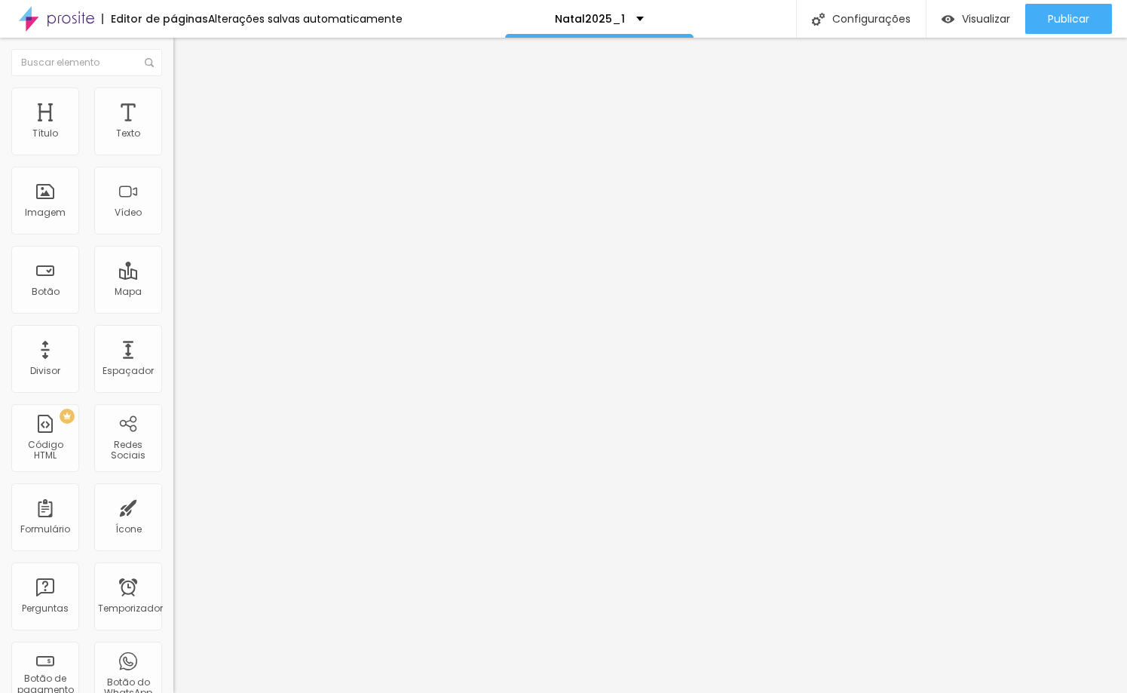
click at [173, 102] on li "Avançado" at bounding box center [259, 94] width 173 height 15
click at [173, 87] on li "Estilo" at bounding box center [259, 79] width 173 height 15
click at [185, 50] on img "button" at bounding box center [191, 55] width 12 height 12
click at [185, 57] on img "button" at bounding box center [191, 55] width 12 height 12
click at [185, 54] on img "button" at bounding box center [191, 55] width 12 height 12
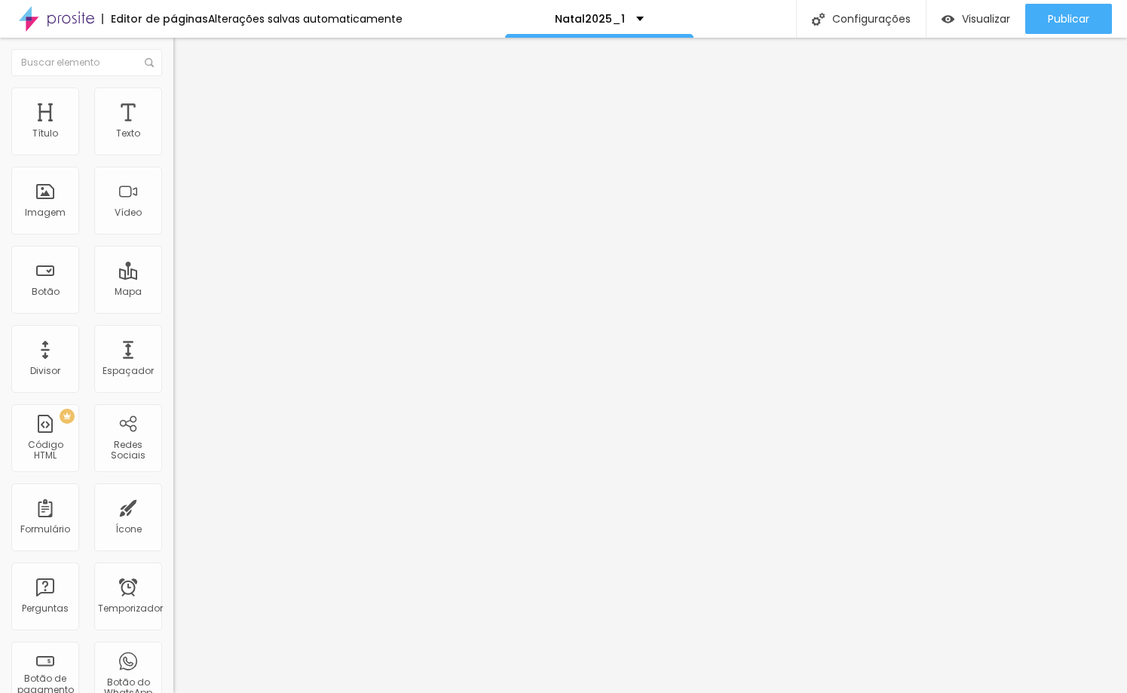
click at [185, 54] on img "button" at bounding box center [191, 55] width 12 height 12
click at [185, 53] on img "button" at bounding box center [191, 55] width 12 height 12
click at [173, 93] on img at bounding box center [180, 94] width 14 height 14
click at [173, 44] on button "Editar nulo" at bounding box center [259, 55] width 173 height 35
click at [185, 52] on img "button" at bounding box center [191, 55] width 12 height 12
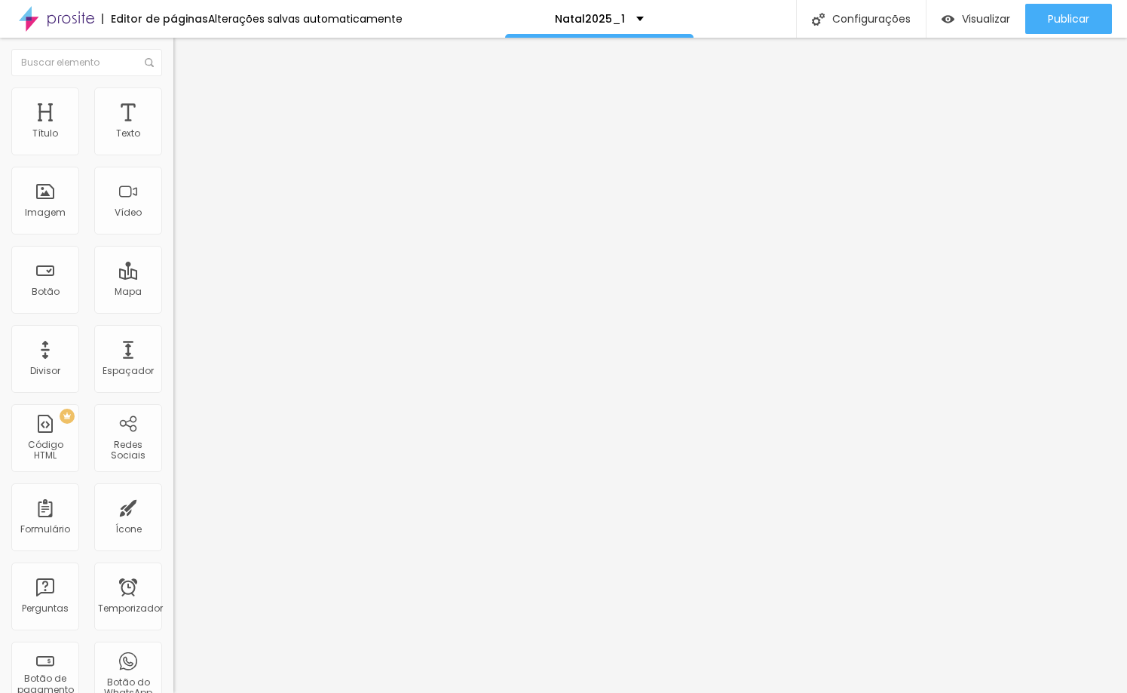
click at [185, 51] on div "Editar nulo" at bounding box center [224, 55] width 78 height 12
click at [54, 147] on div "Título" at bounding box center [45, 121] width 68 height 68
click at [136, 136] on div "Texto" at bounding box center [128, 121] width 68 height 68
click at [98, 126] on div "Texto" at bounding box center [128, 121] width 68 height 68
click at [173, 145] on button "button" at bounding box center [183, 137] width 21 height 16
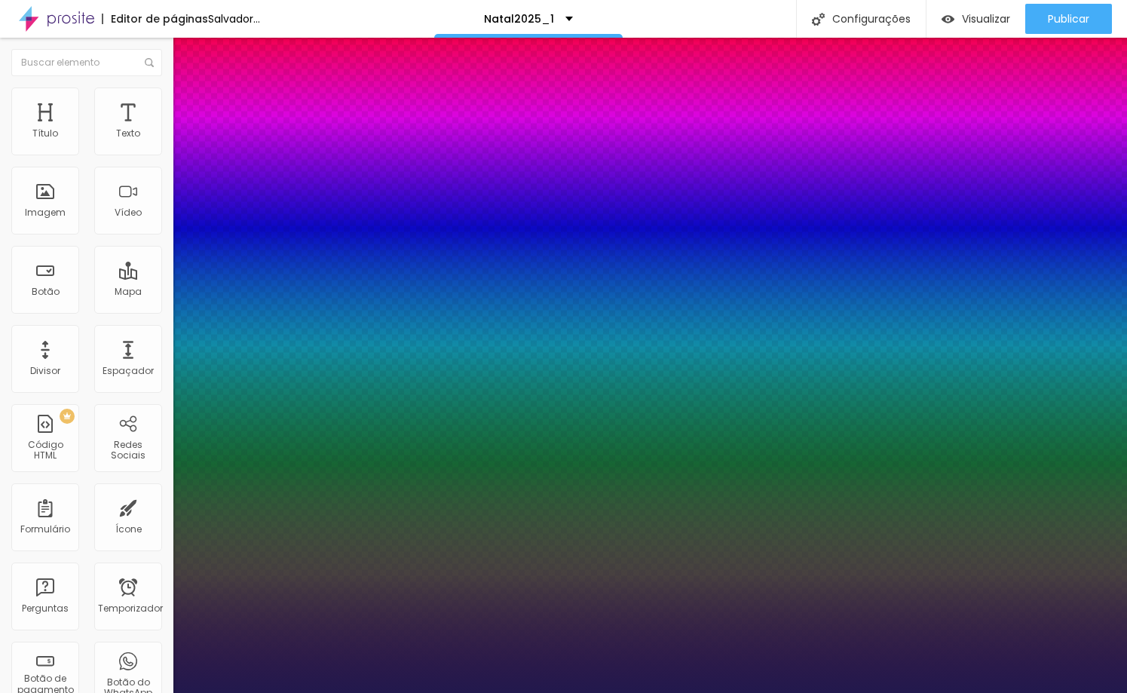
type input "1"
click at [54, 692] on div at bounding box center [563, 693] width 1127 height 0
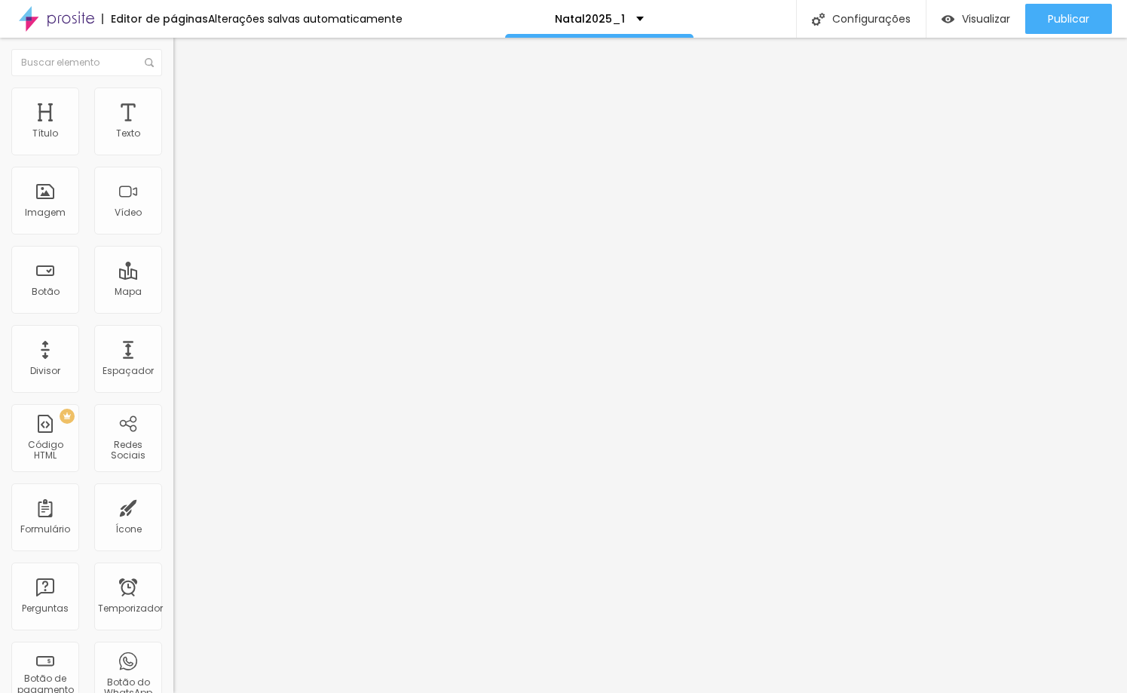
click at [173, 164] on font "DESATIVADO" at bounding box center [200, 157] width 55 height 13
click at [173, 100] on li "Avançado" at bounding box center [259, 94] width 173 height 15
click at [173, 85] on li "Estilo" at bounding box center [259, 79] width 173 height 15
click at [173, 129] on button "Voltar ao padrão" at bounding box center [224, 120] width 102 height 17
click at [181, 139] on icon "button" at bounding box center [184, 136] width 6 height 6
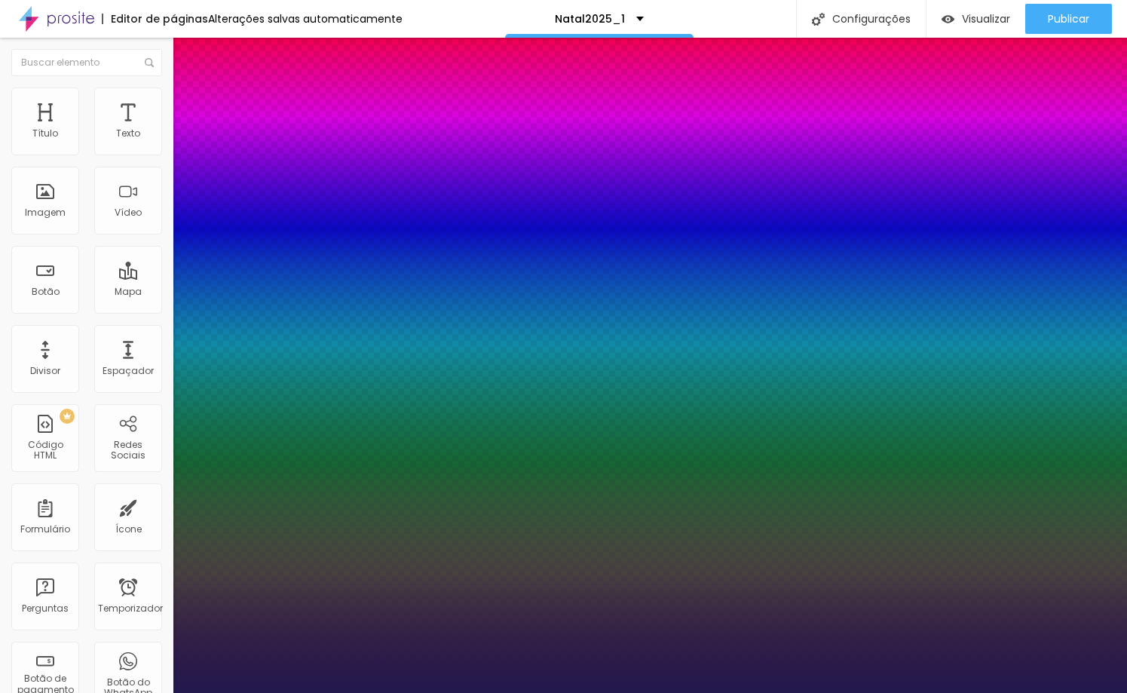
type input "1"
select select "[PERSON_NAME]"
type input "1"
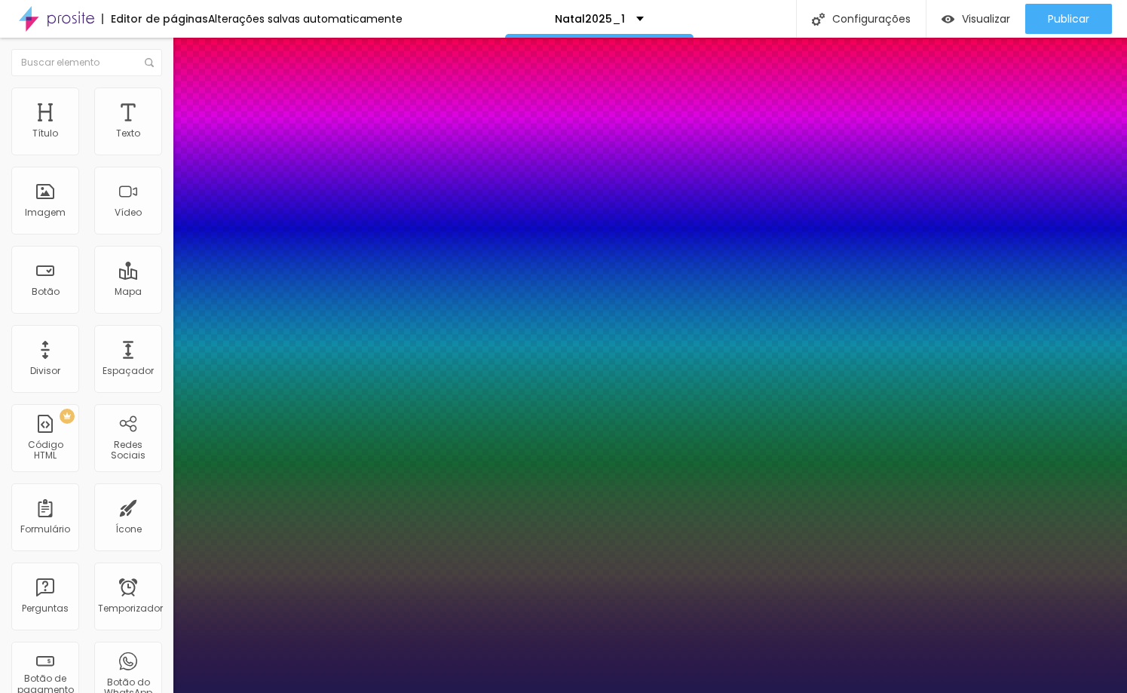
click at [367, 692] on div at bounding box center [563, 693] width 1127 height 0
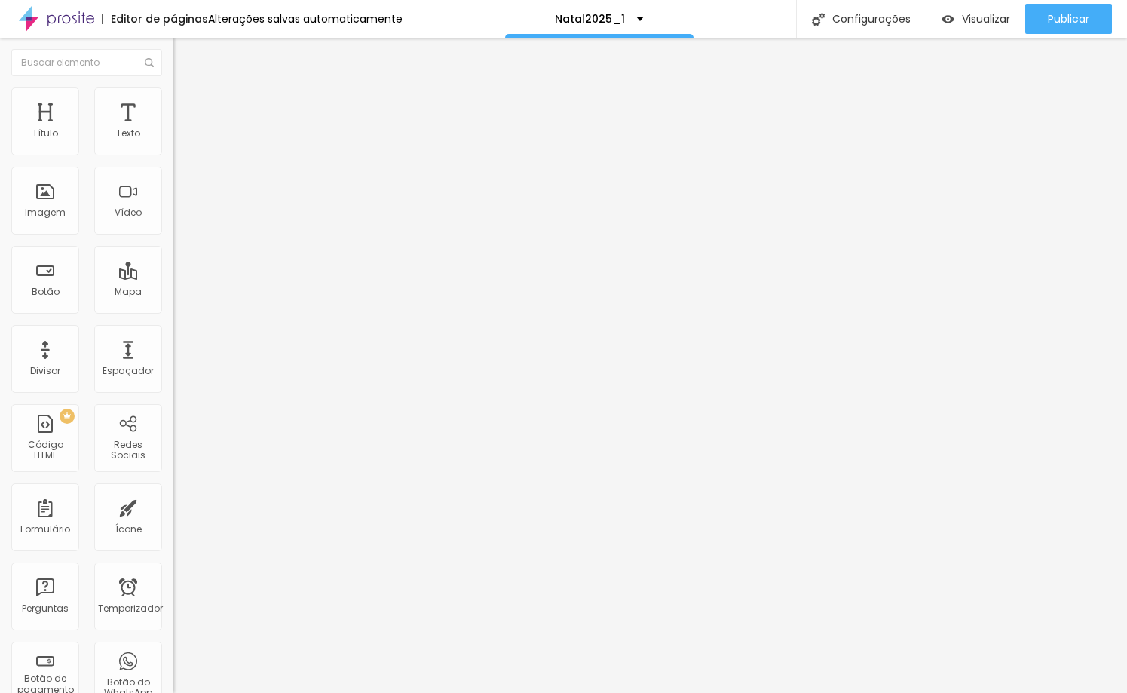
click at [173, 91] on img at bounding box center [180, 94] width 14 height 14
click at [173, 86] on img at bounding box center [180, 79] width 14 height 14
click at [173, 145] on button "button" at bounding box center [183, 137] width 21 height 16
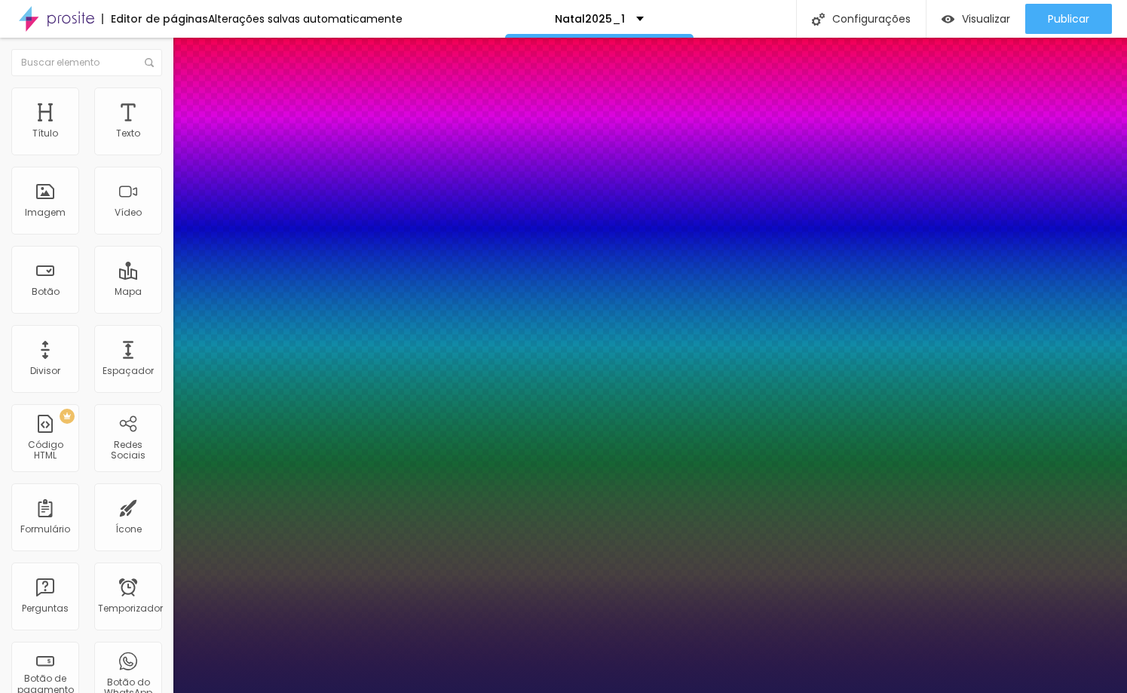
type input "1"
type input "33"
type input "1"
type input "34"
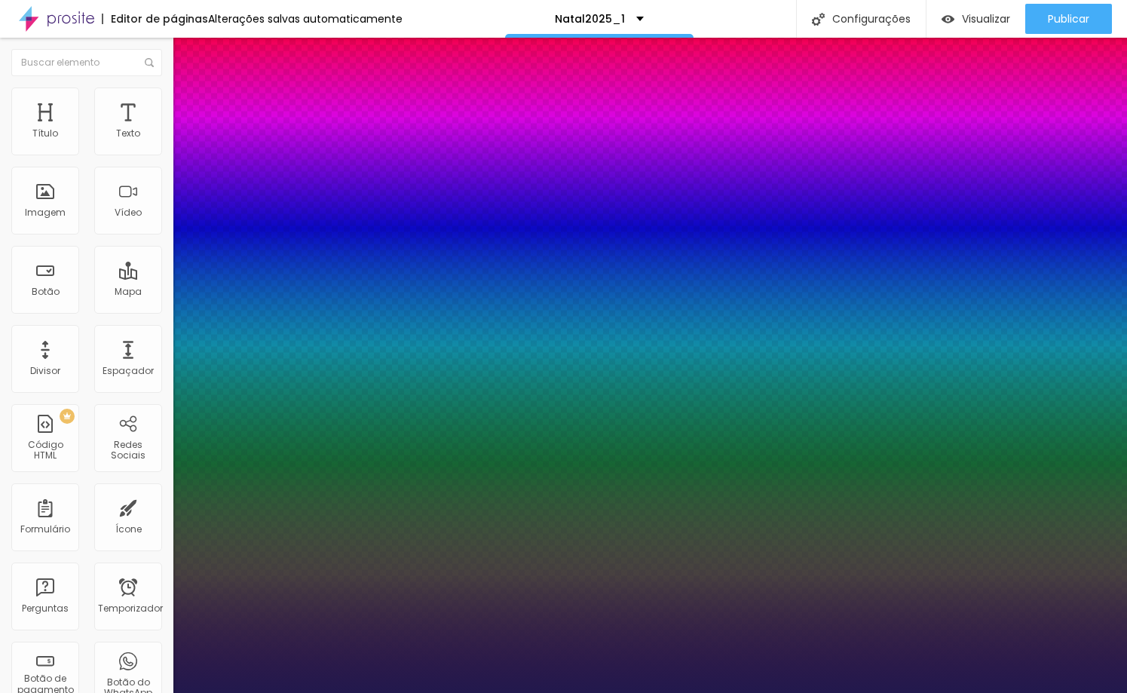
type input "34"
type input "1"
type input "35"
type input "1"
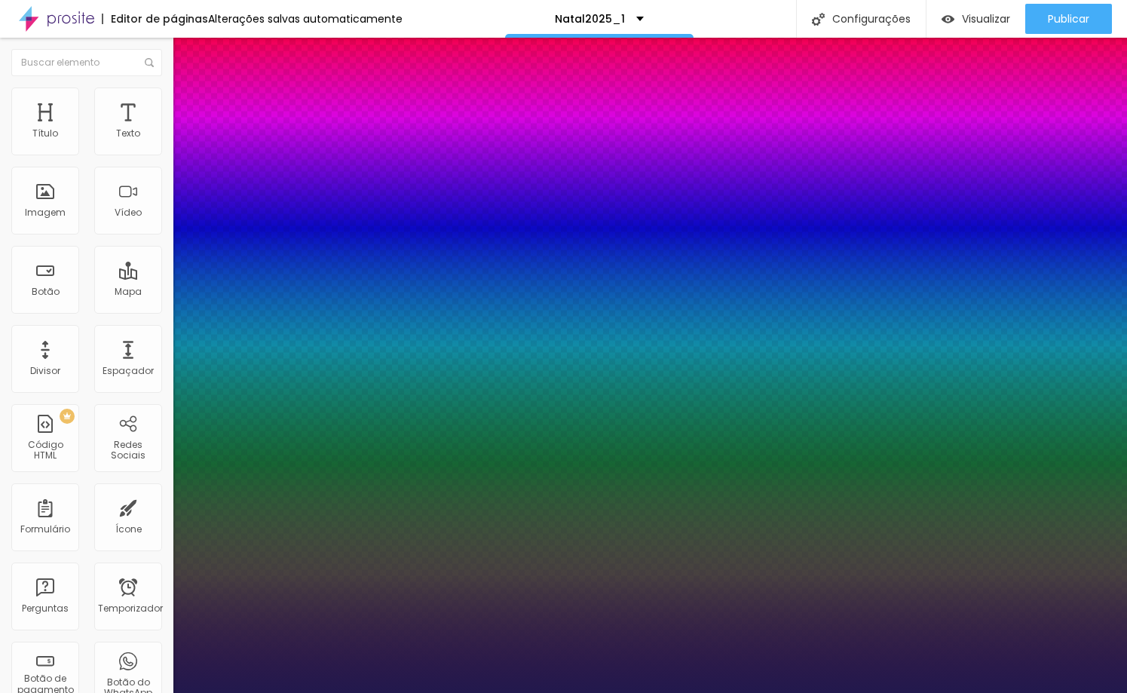
type input "36"
drag, startPoint x: 218, startPoint y: 255, endPoint x: 209, endPoint y: 254, distance: 9.1
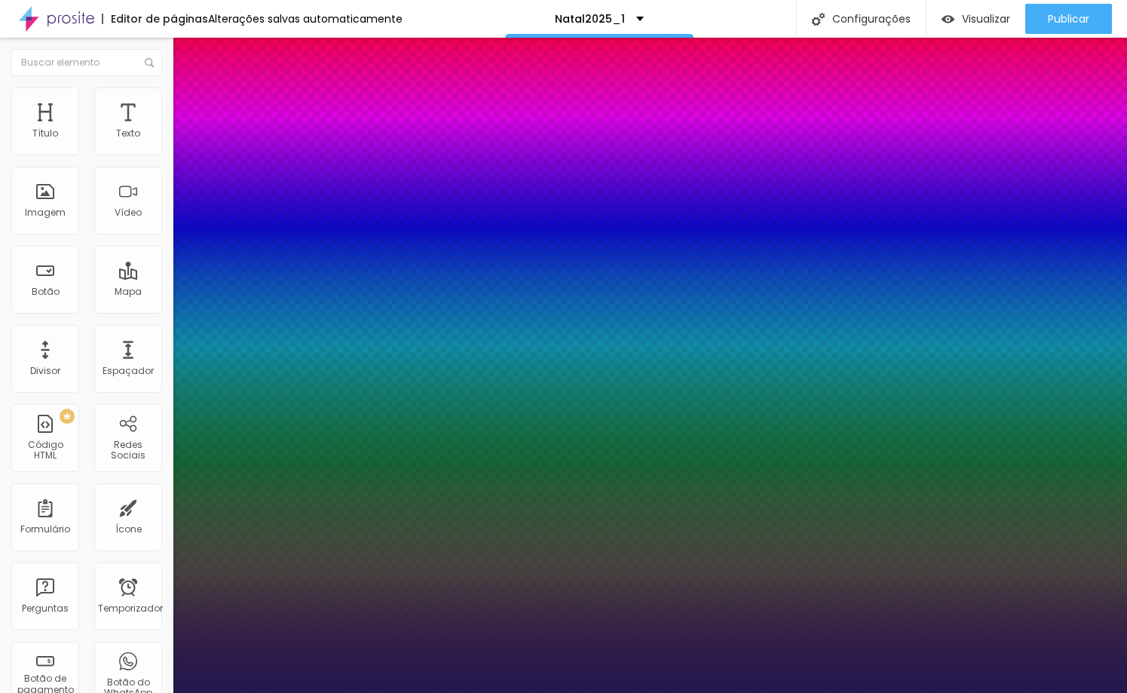
click at [390, 692] on div at bounding box center [563, 693] width 1127 height 0
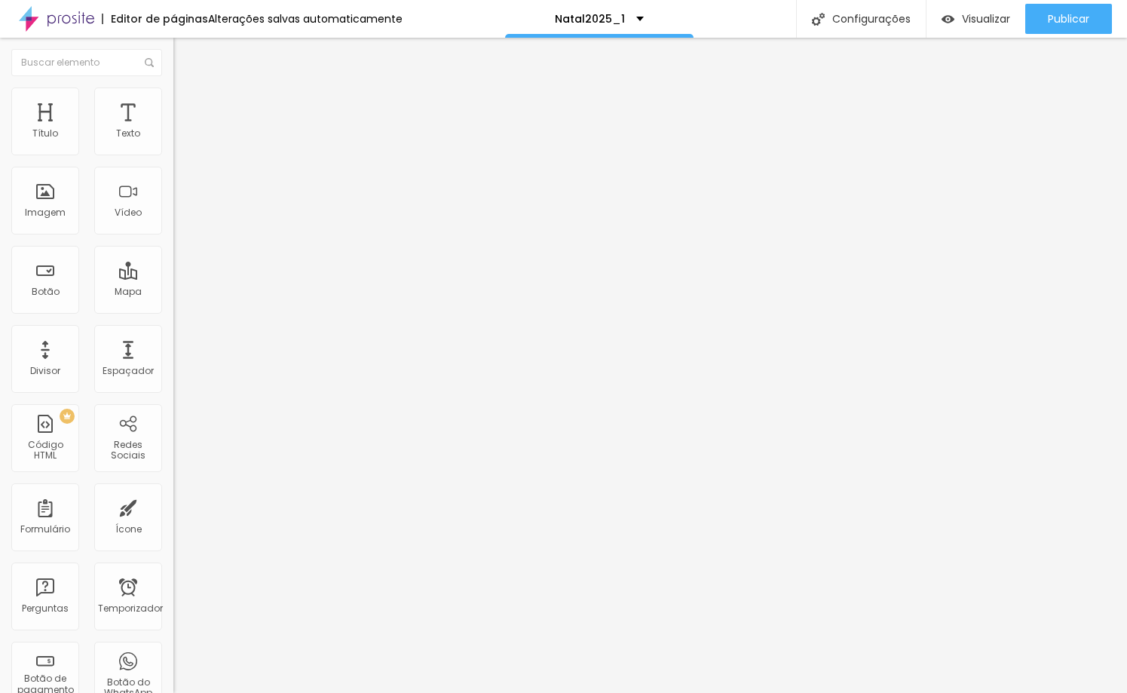
click at [179, 140] on icon "button" at bounding box center [183, 135] width 9 height 9
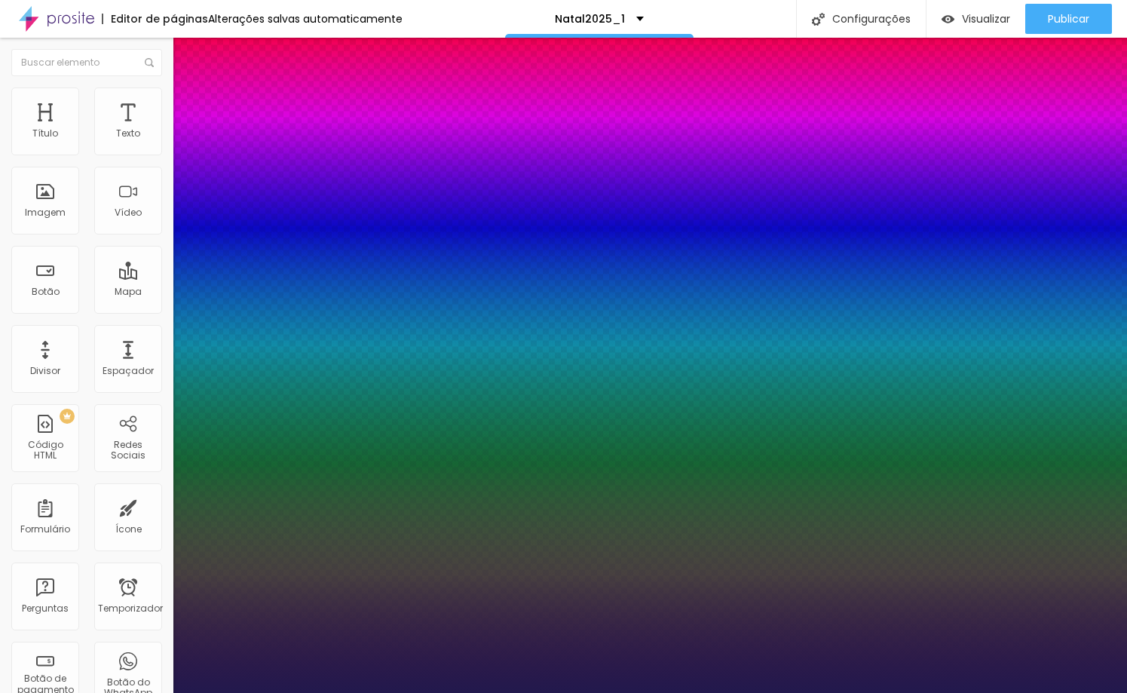
click at [426, 692] on div at bounding box center [563, 693] width 1127 height 0
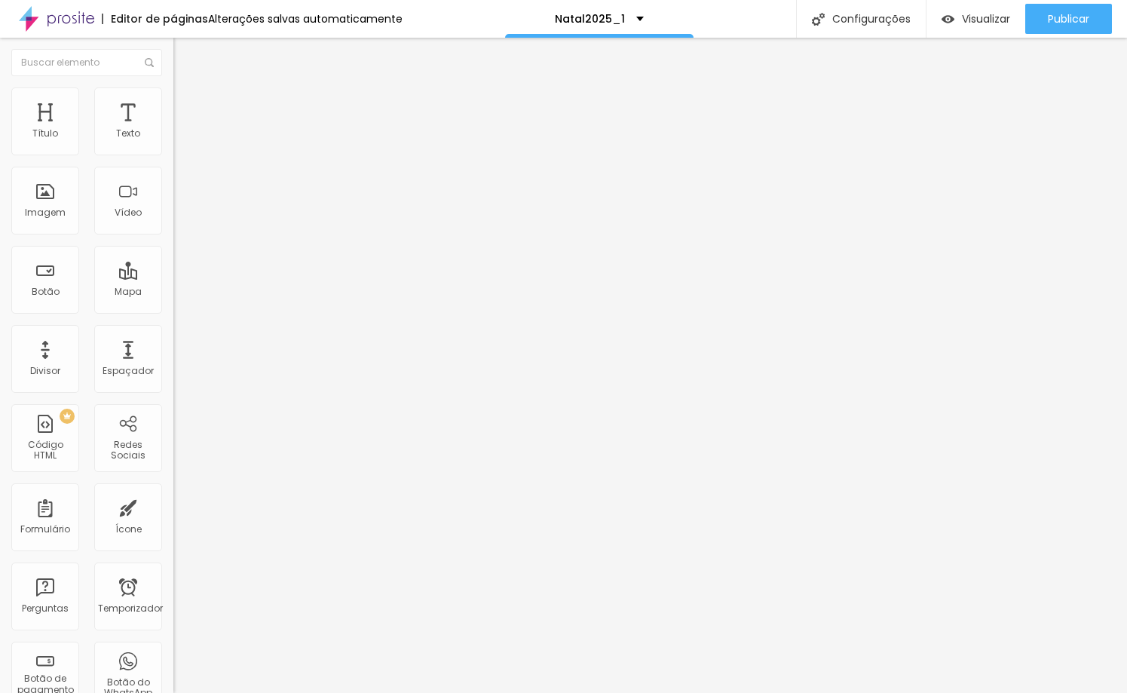
click at [187, 104] on font "Avançado" at bounding box center [212, 97] width 50 height 13
click at [173, 77] on li "Estilo" at bounding box center [259, 79] width 173 height 15
click at [173, 145] on button "button" at bounding box center [183, 137] width 21 height 16
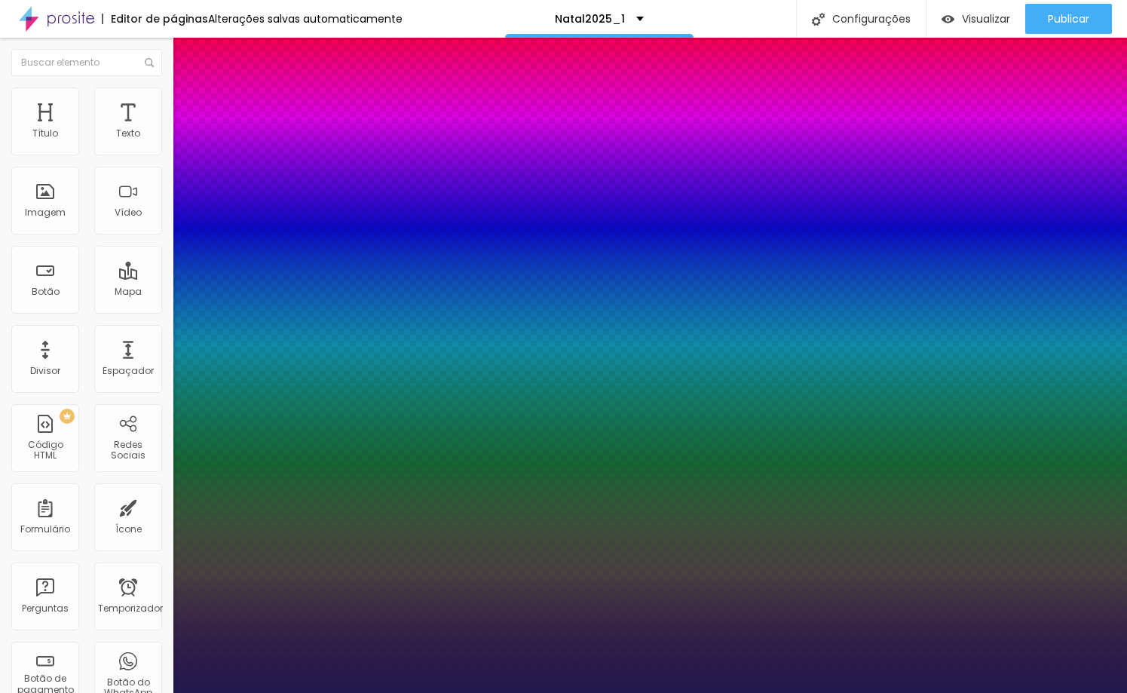
click at [343, 692] on div at bounding box center [563, 693] width 1127 height 0
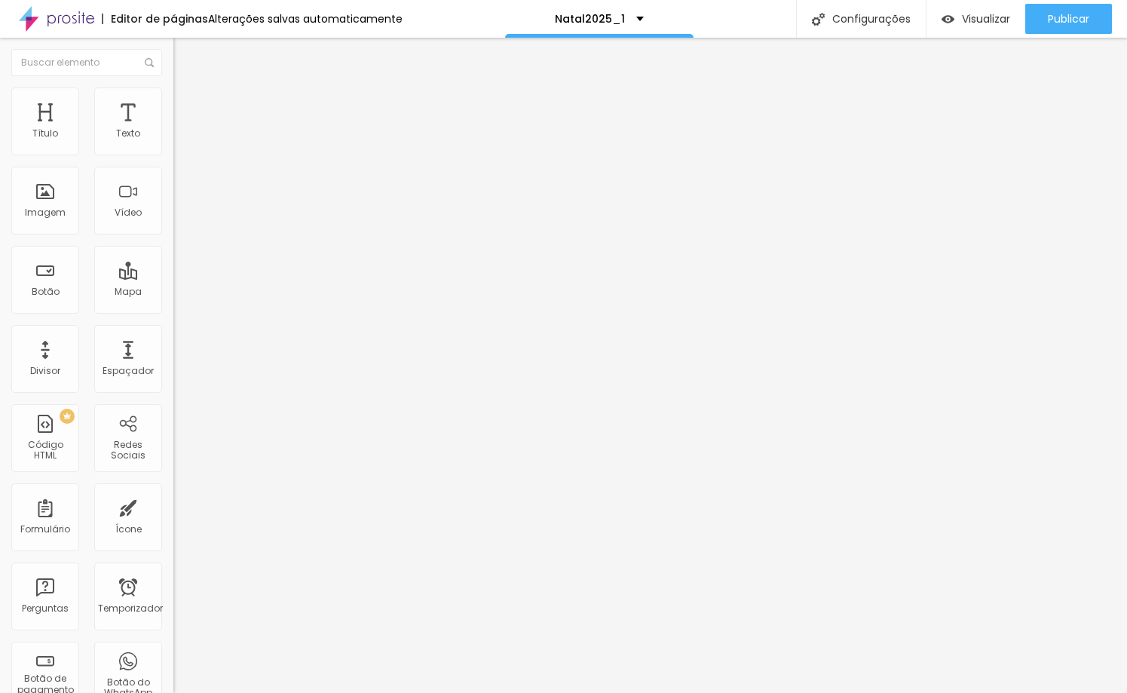
click at [181, 139] on icon "button" at bounding box center [184, 136] width 6 height 6
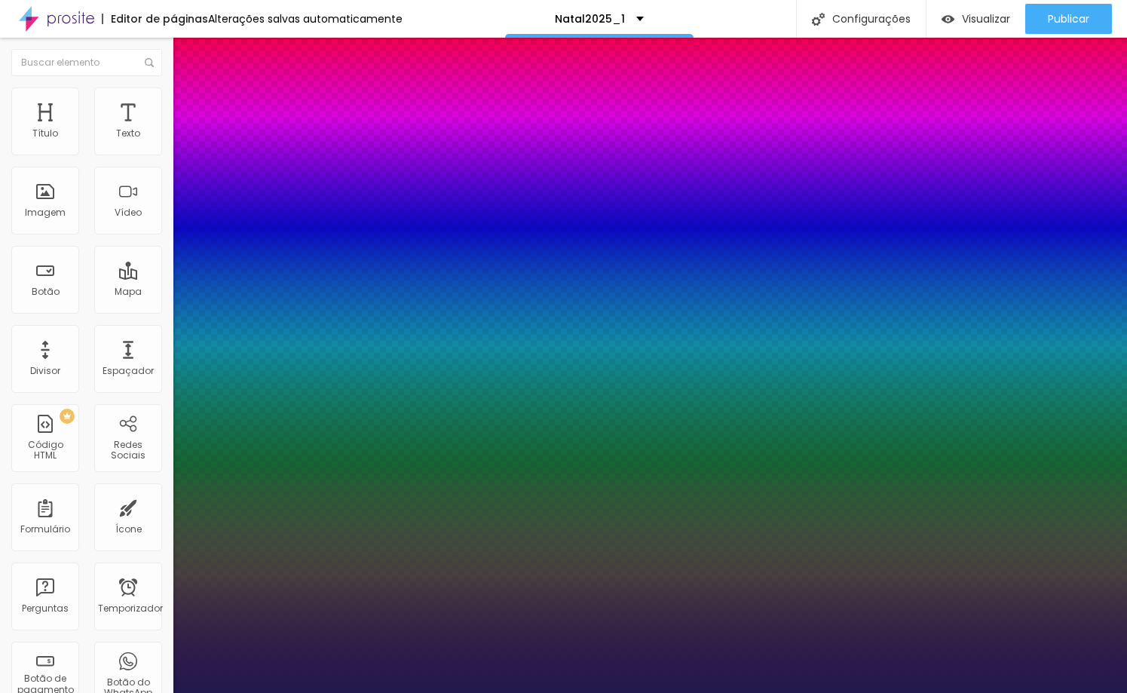
drag, startPoint x: 206, startPoint y: 260, endPoint x: 196, endPoint y: 260, distance: 9.8
drag, startPoint x: 198, startPoint y: 258, endPoint x: 210, endPoint y: 260, distance: 11.5
drag, startPoint x: 216, startPoint y: 292, endPoint x: 201, endPoint y: 303, distance: 18.8
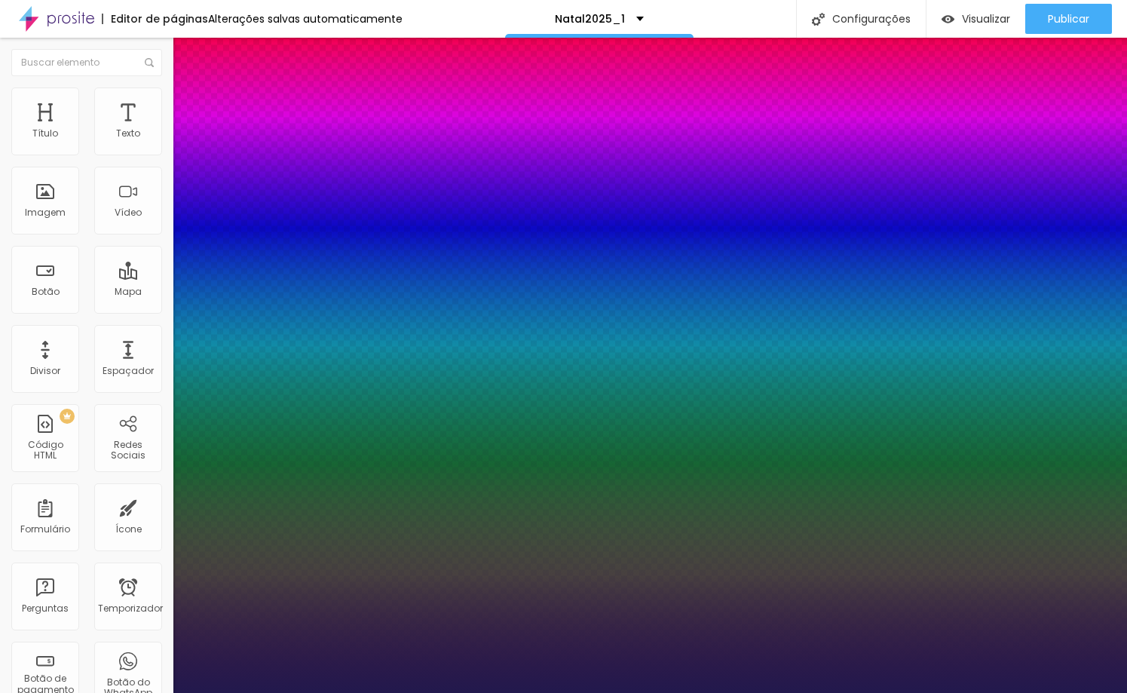
click at [341, 692] on div at bounding box center [563, 693] width 1127 height 0
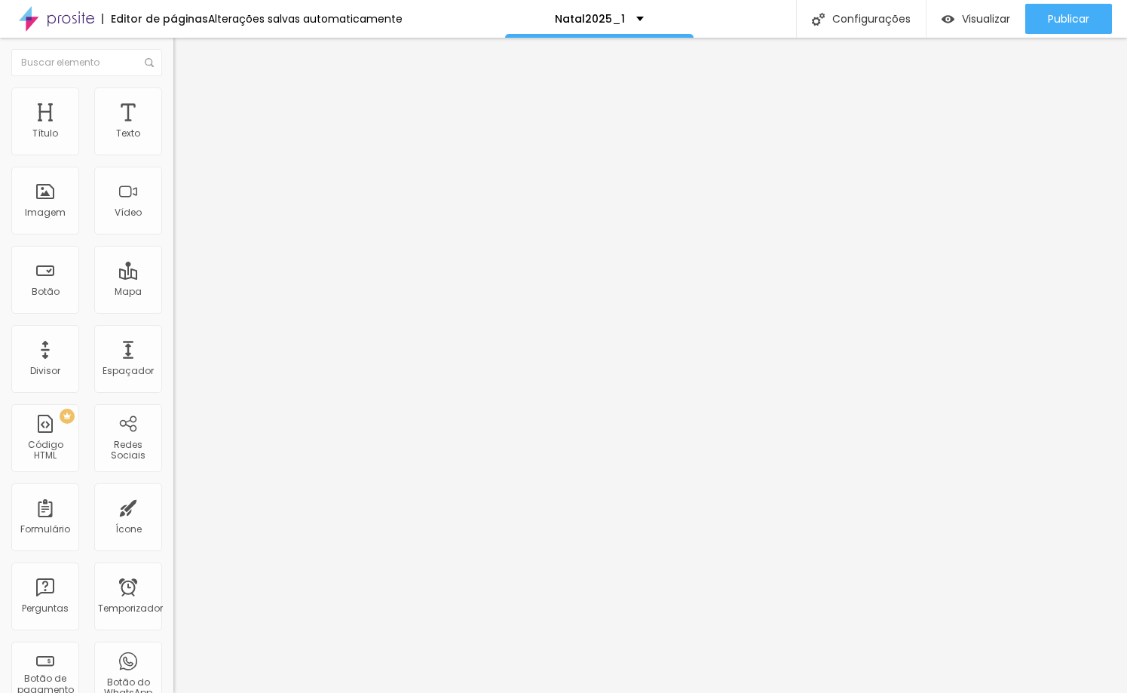
drag, startPoint x: 63, startPoint y: 148, endPoint x: 50, endPoint y: 148, distance: 12.1
click at [173, 277] on input "range" at bounding box center [221, 283] width 97 height 12
